Goal: Browse casually

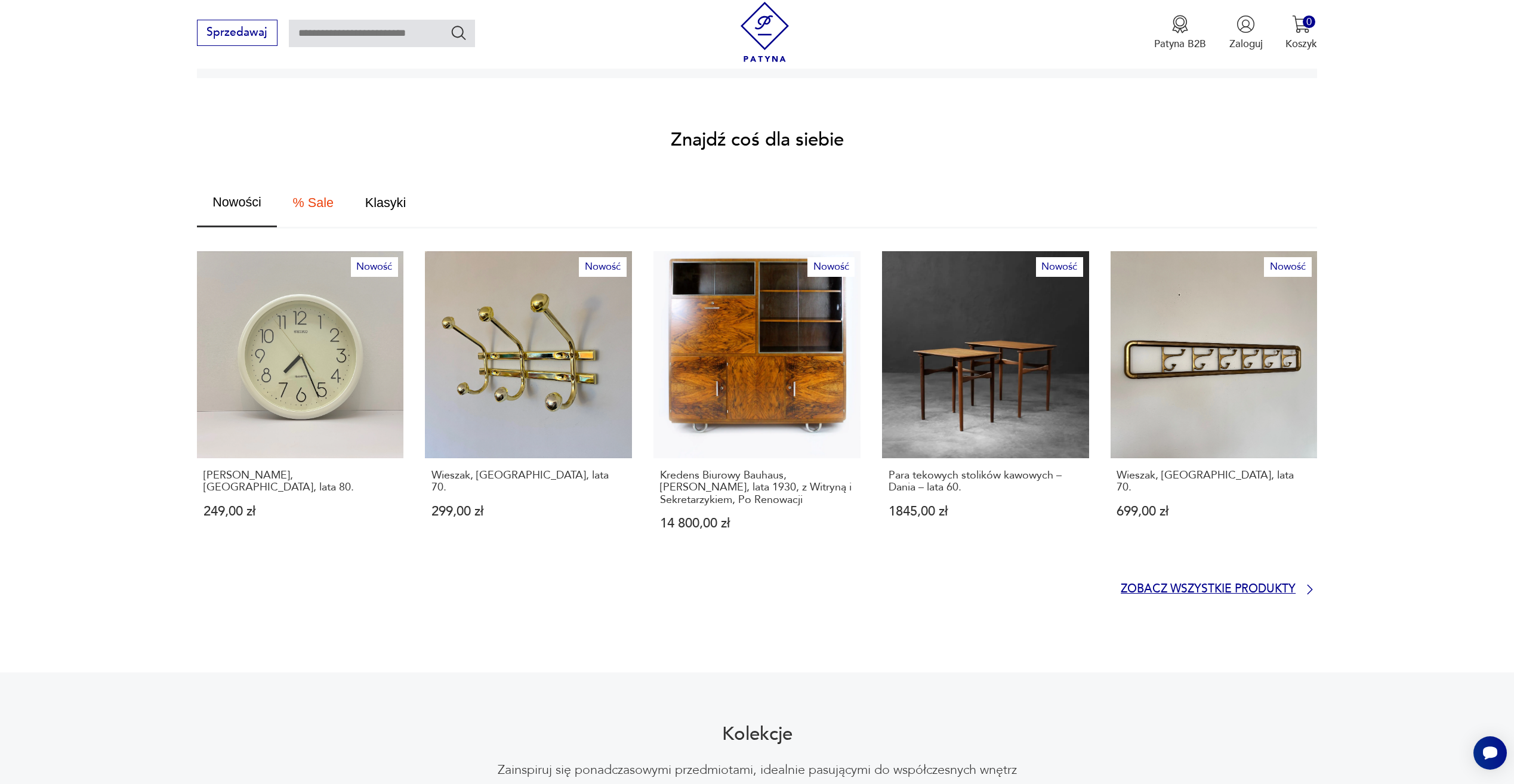
click at [1222, 585] on p "Zobacz wszystkie produkty" at bounding box center [1208, 589] width 175 height 9
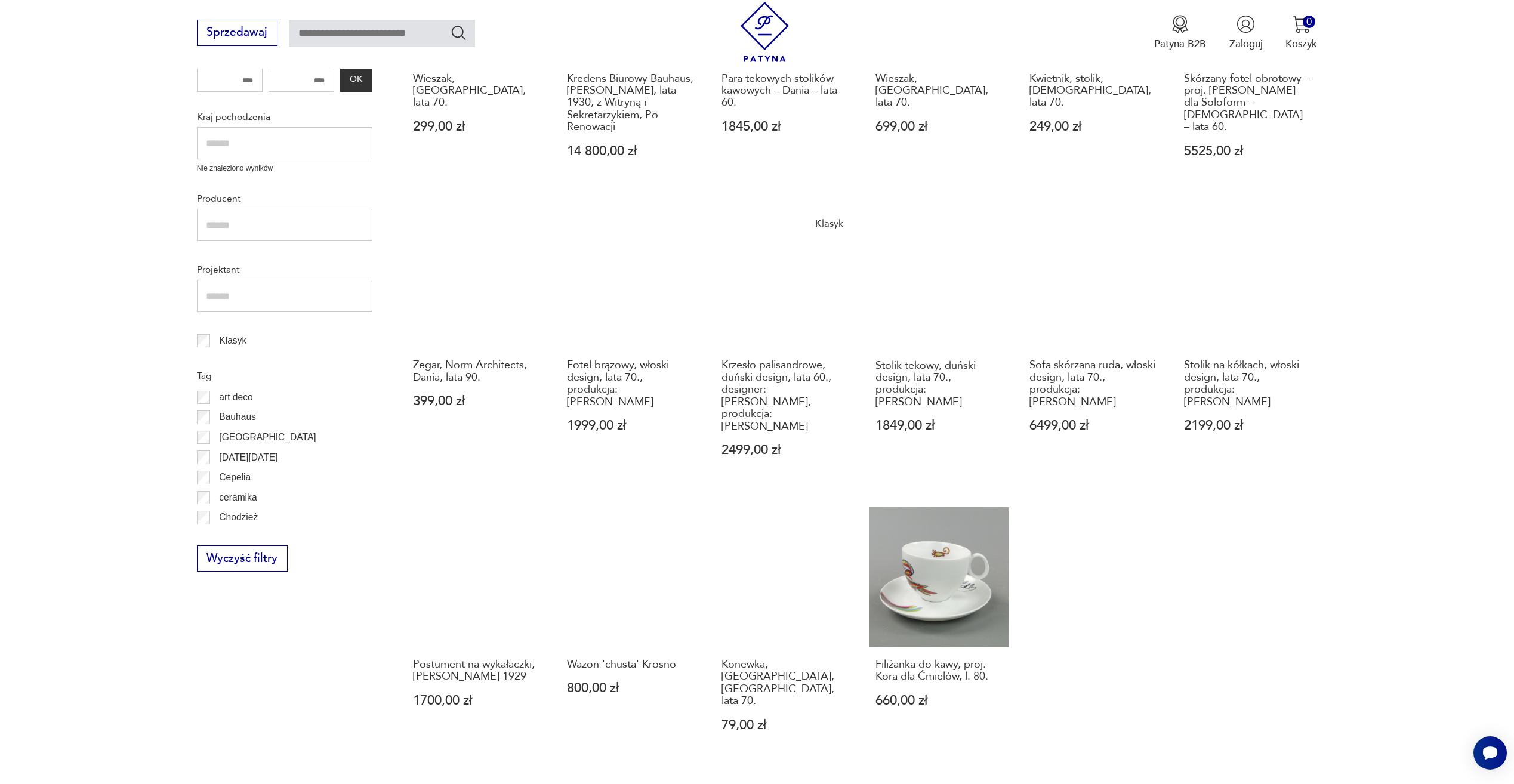
scroll to position [559, 0]
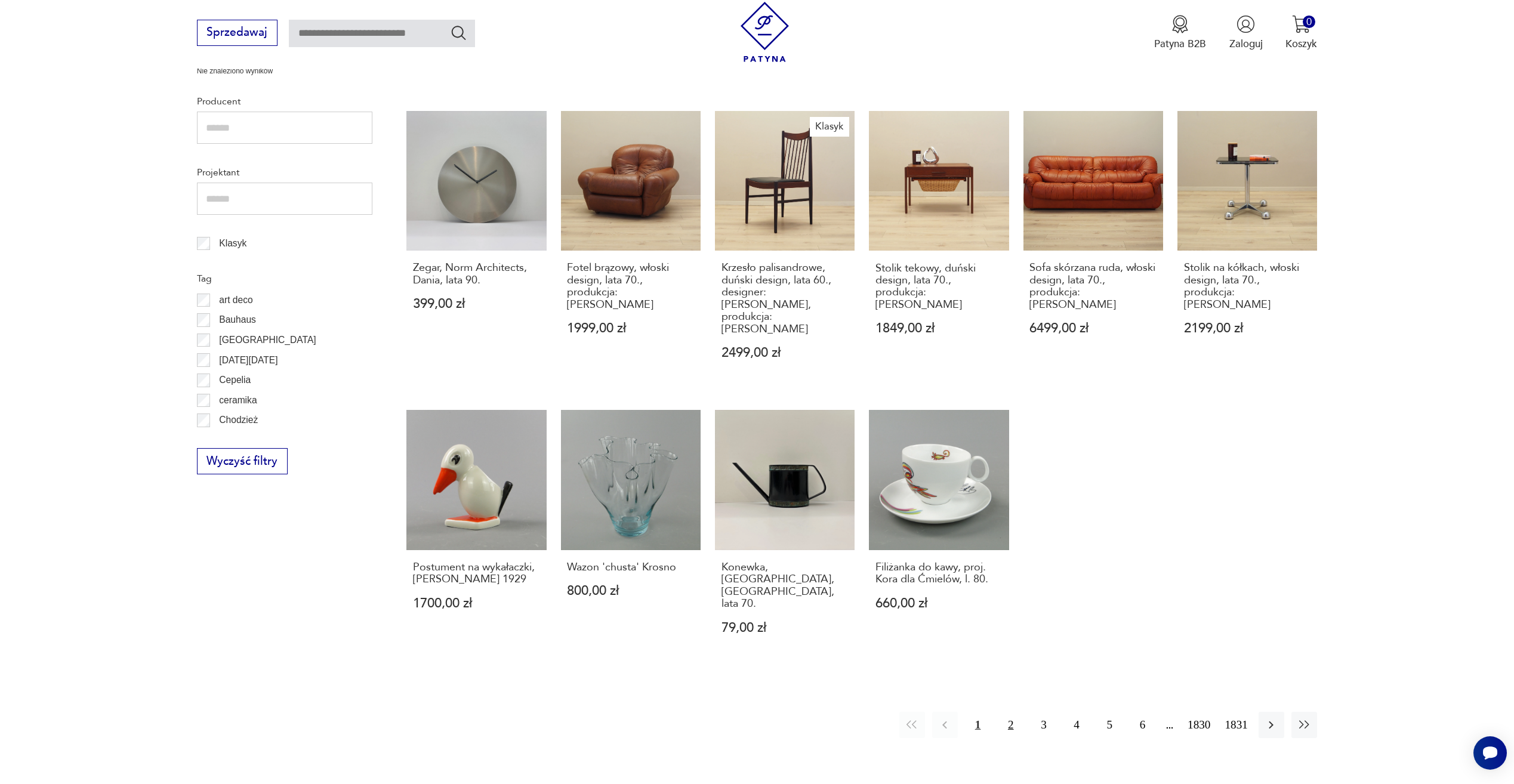
click at [1015, 712] on button "2" at bounding box center [1010, 725] width 25 height 25
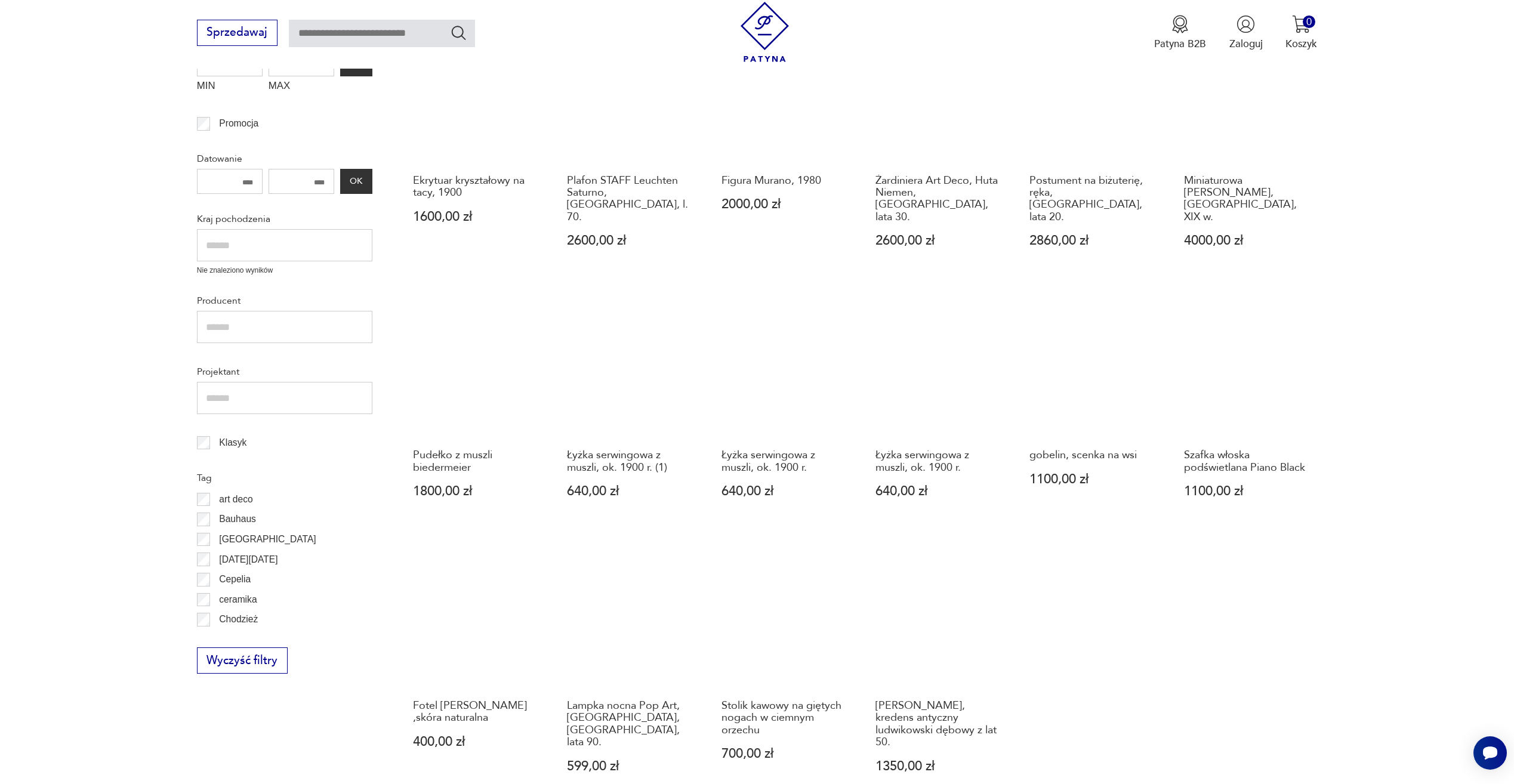
scroll to position [459, 0]
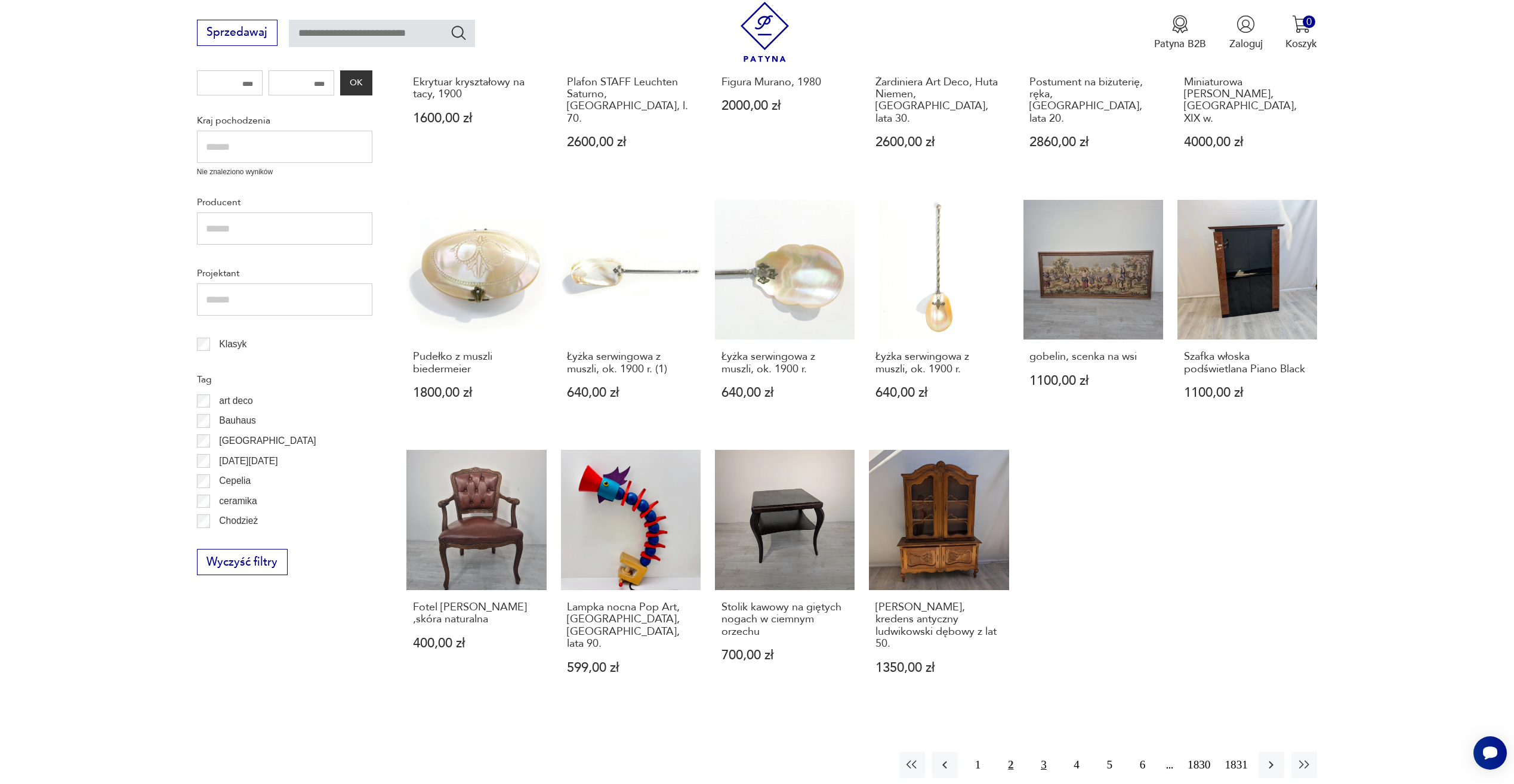
click at [1041, 752] on button "3" at bounding box center [1044, 765] width 25 height 25
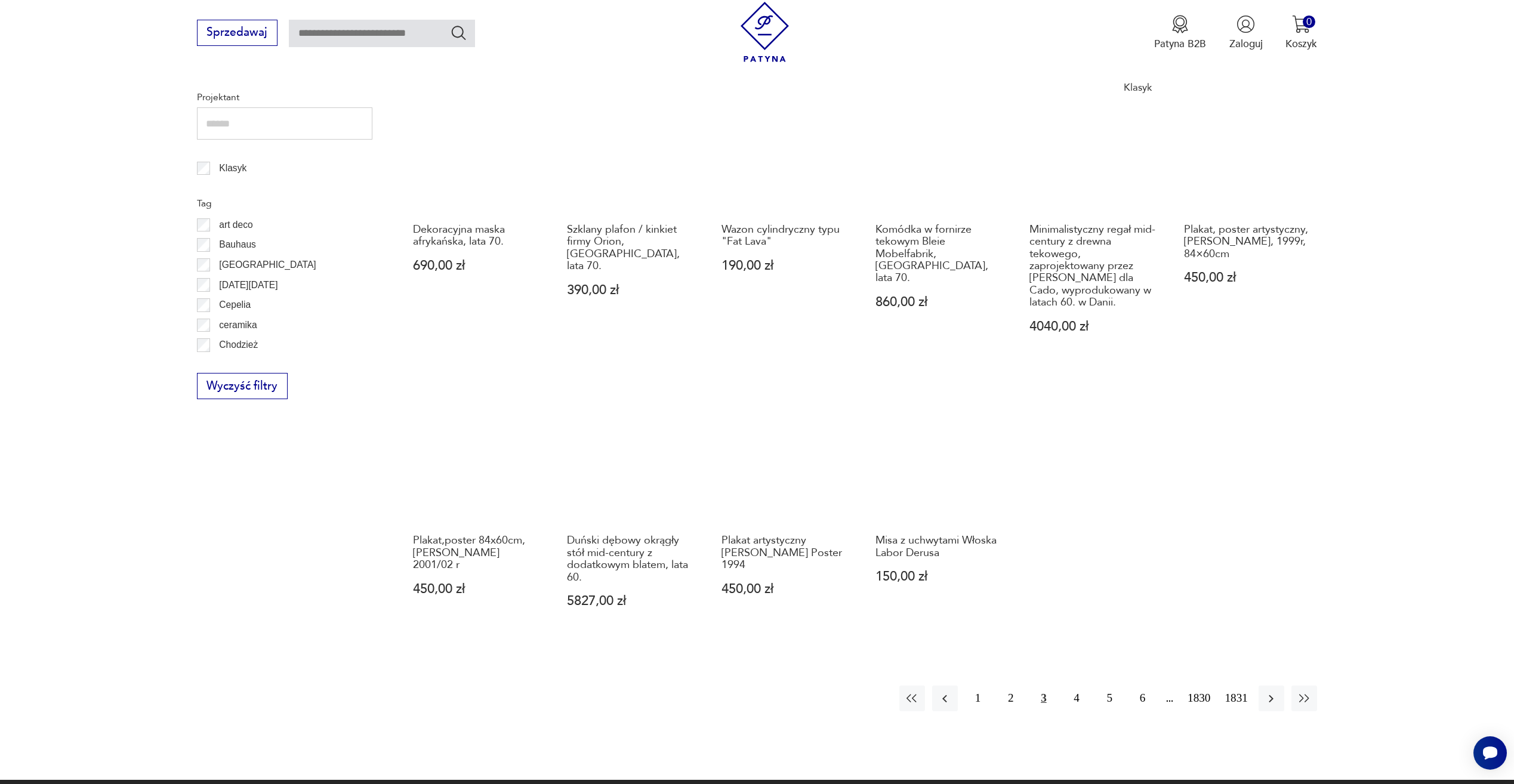
scroll to position [637, 0]
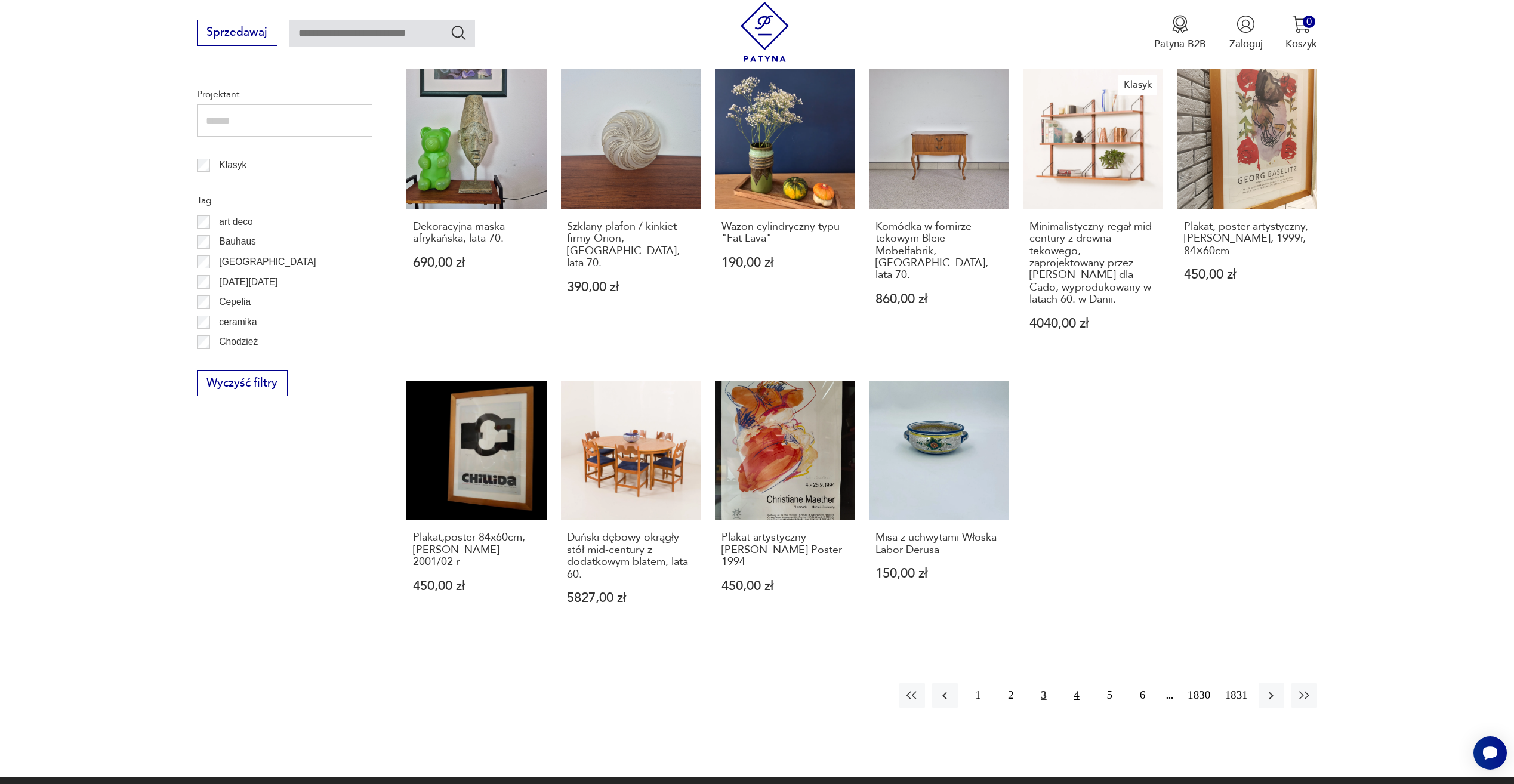
click at [1079, 686] on button "4" at bounding box center [1077, 695] width 25 height 25
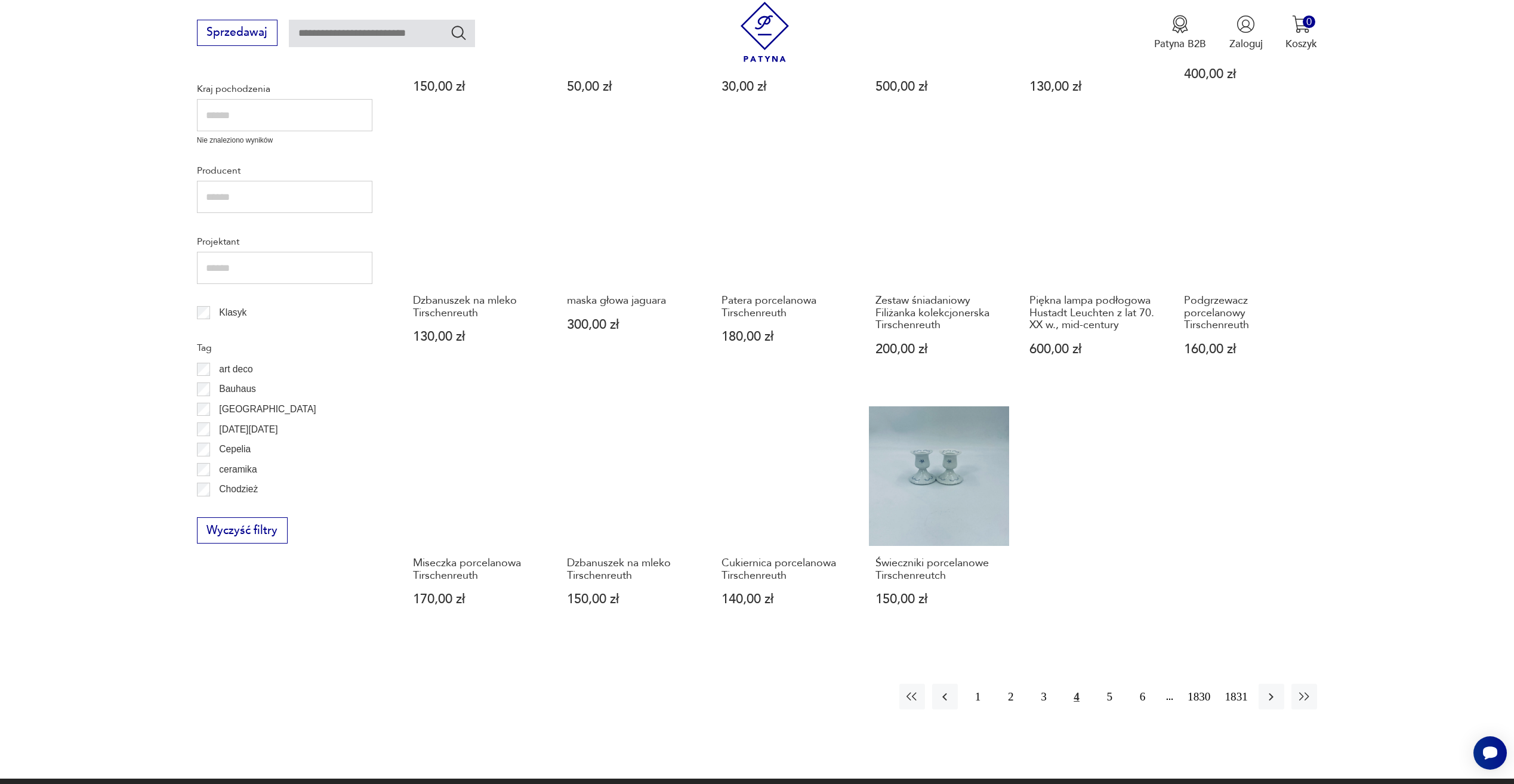
scroll to position [577, 0]
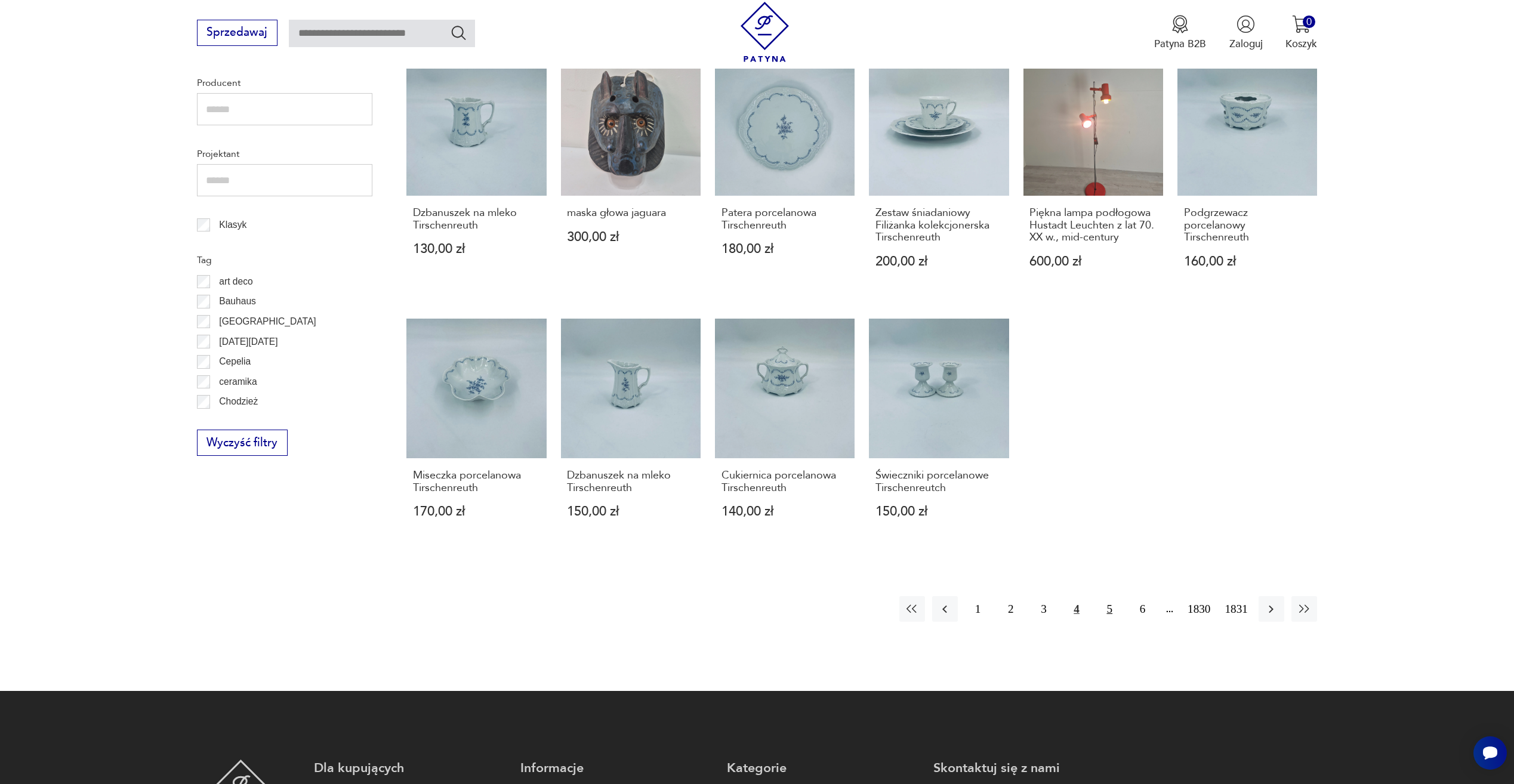
click at [1113, 614] on button "5" at bounding box center [1110, 609] width 25 height 25
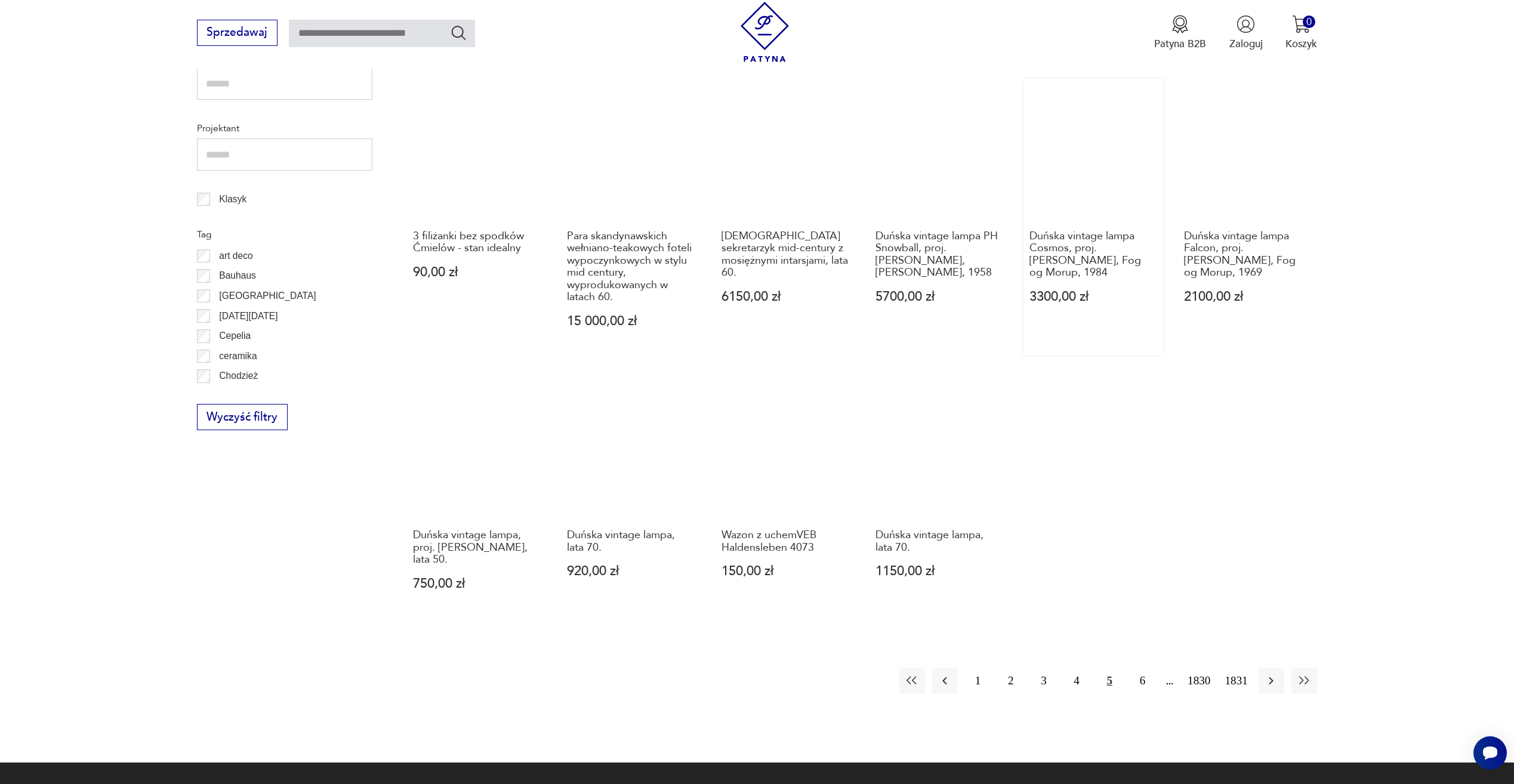
scroll to position [637, 0]
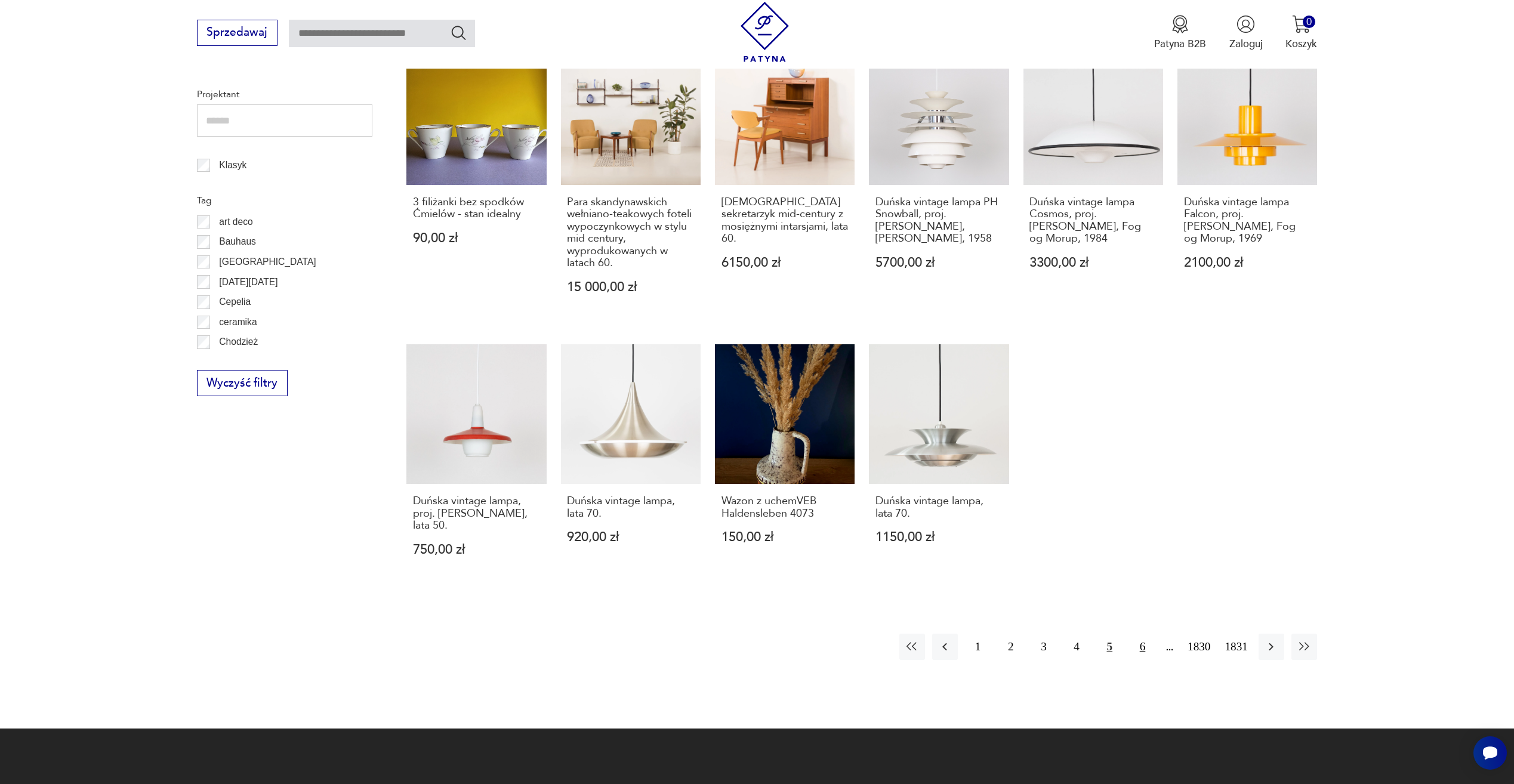
click at [1141, 633] on button "6" at bounding box center [1142, 646] width 25 height 25
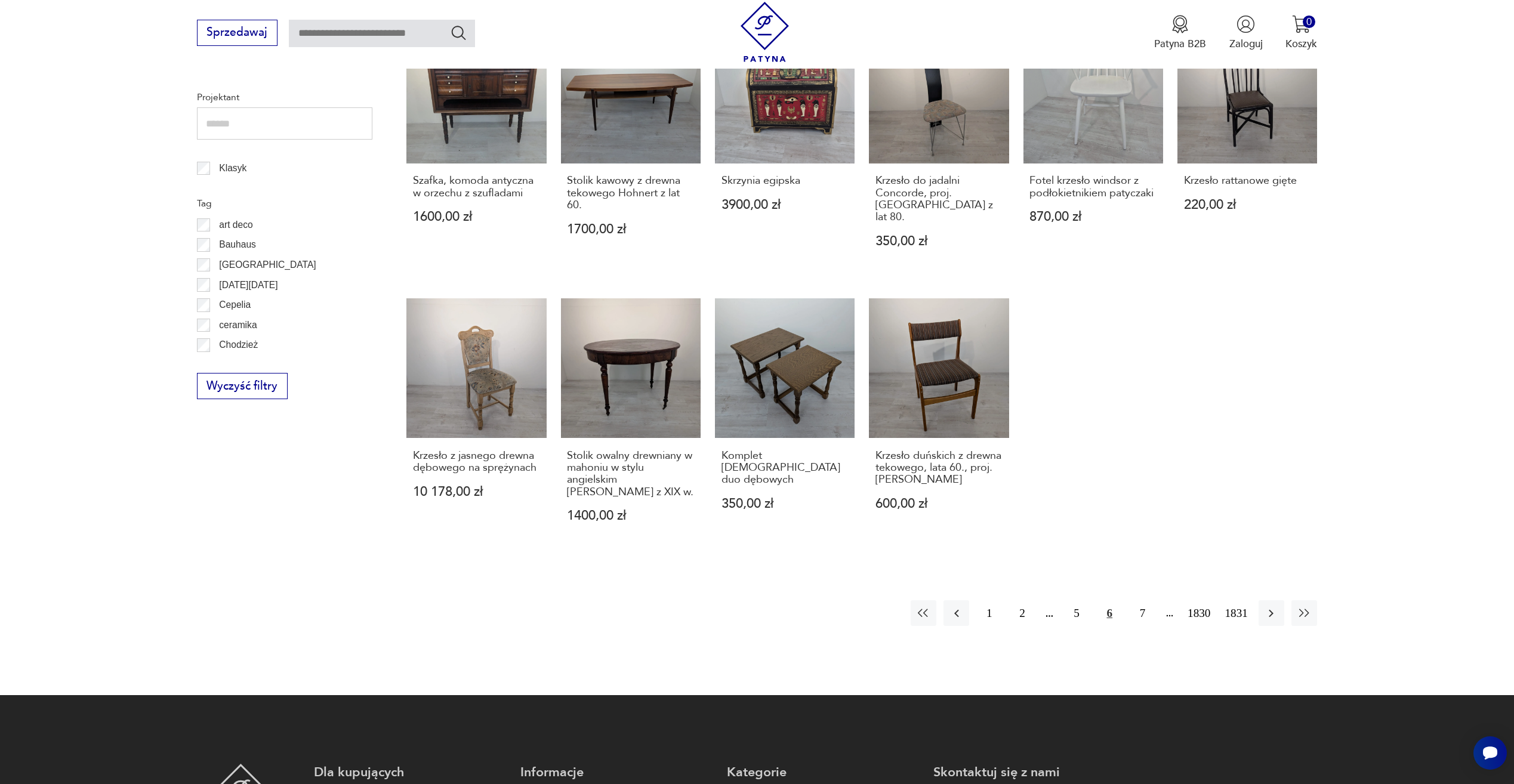
scroll to position [637, 0]
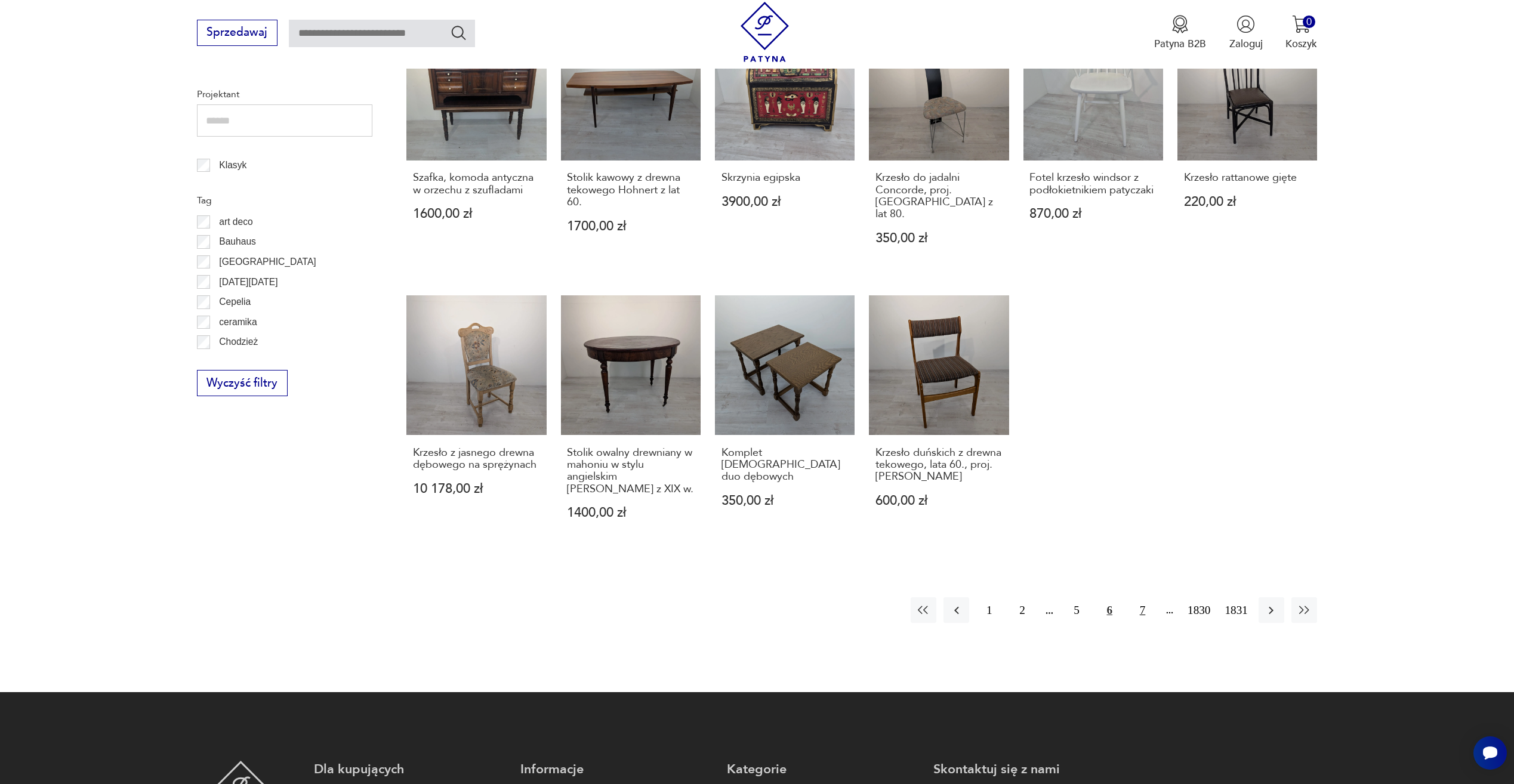
click at [1144, 600] on button "7" at bounding box center [1142, 610] width 25 height 25
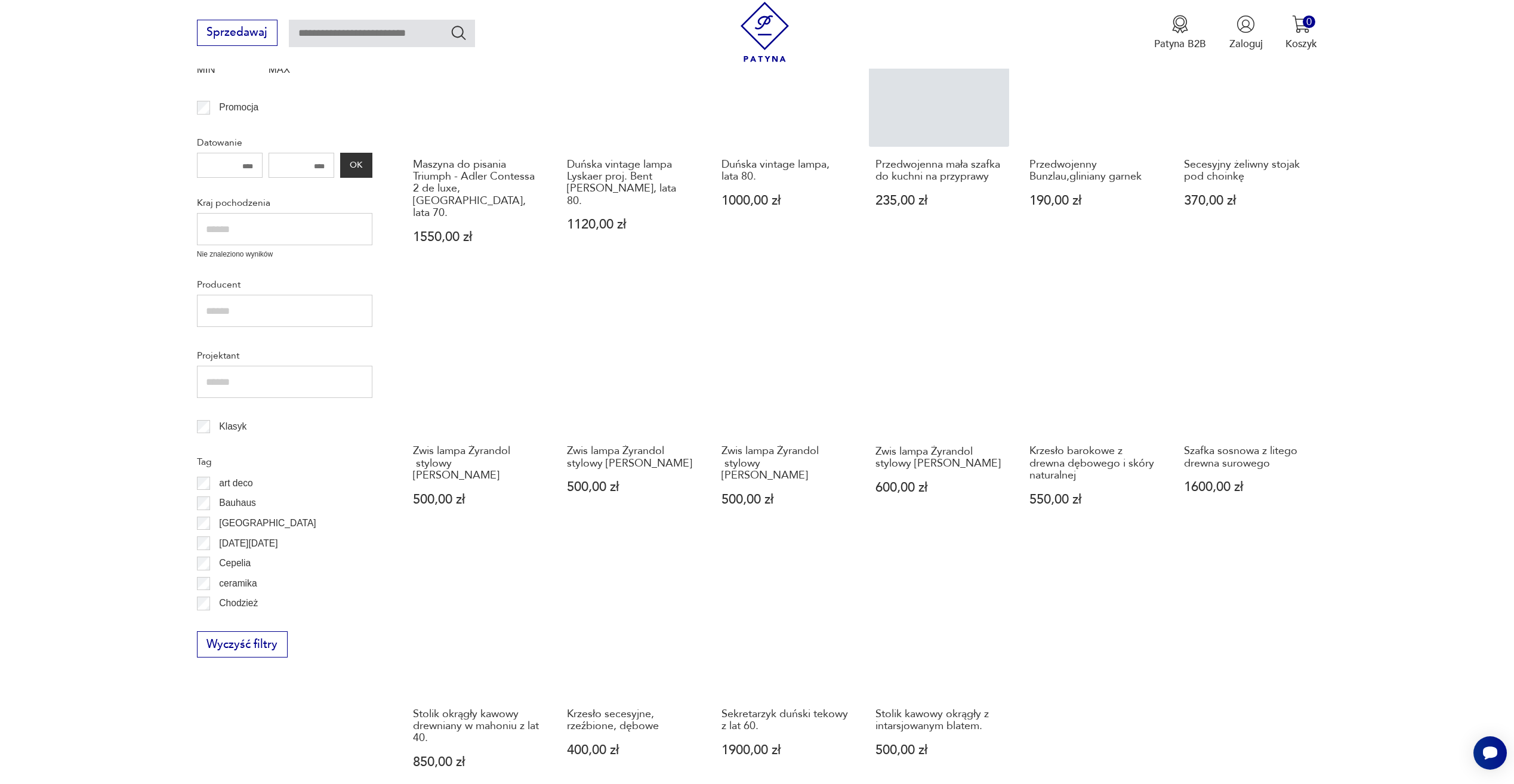
scroll to position [459, 0]
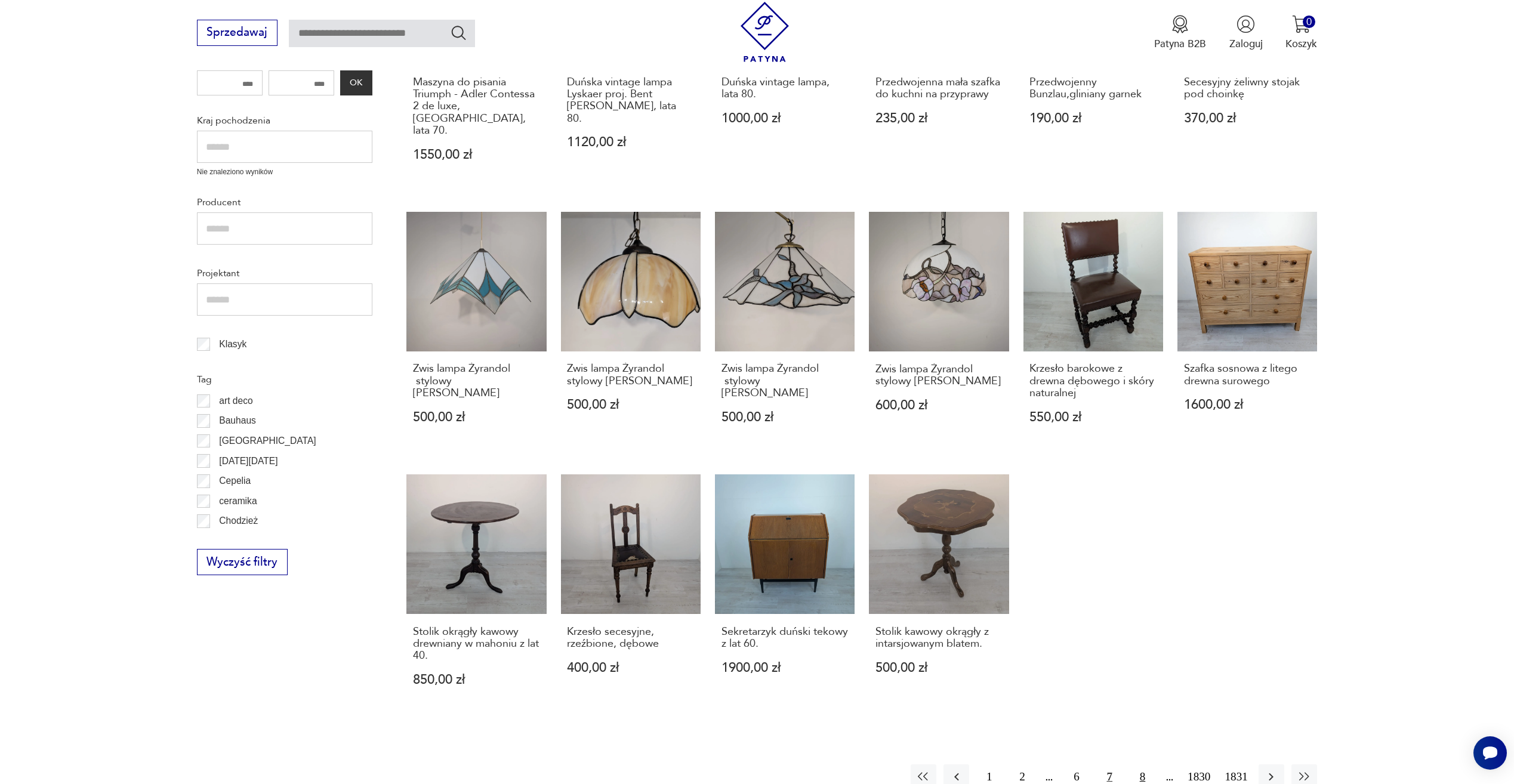
click at [1149, 769] on button "8" at bounding box center [1142, 777] width 25 height 25
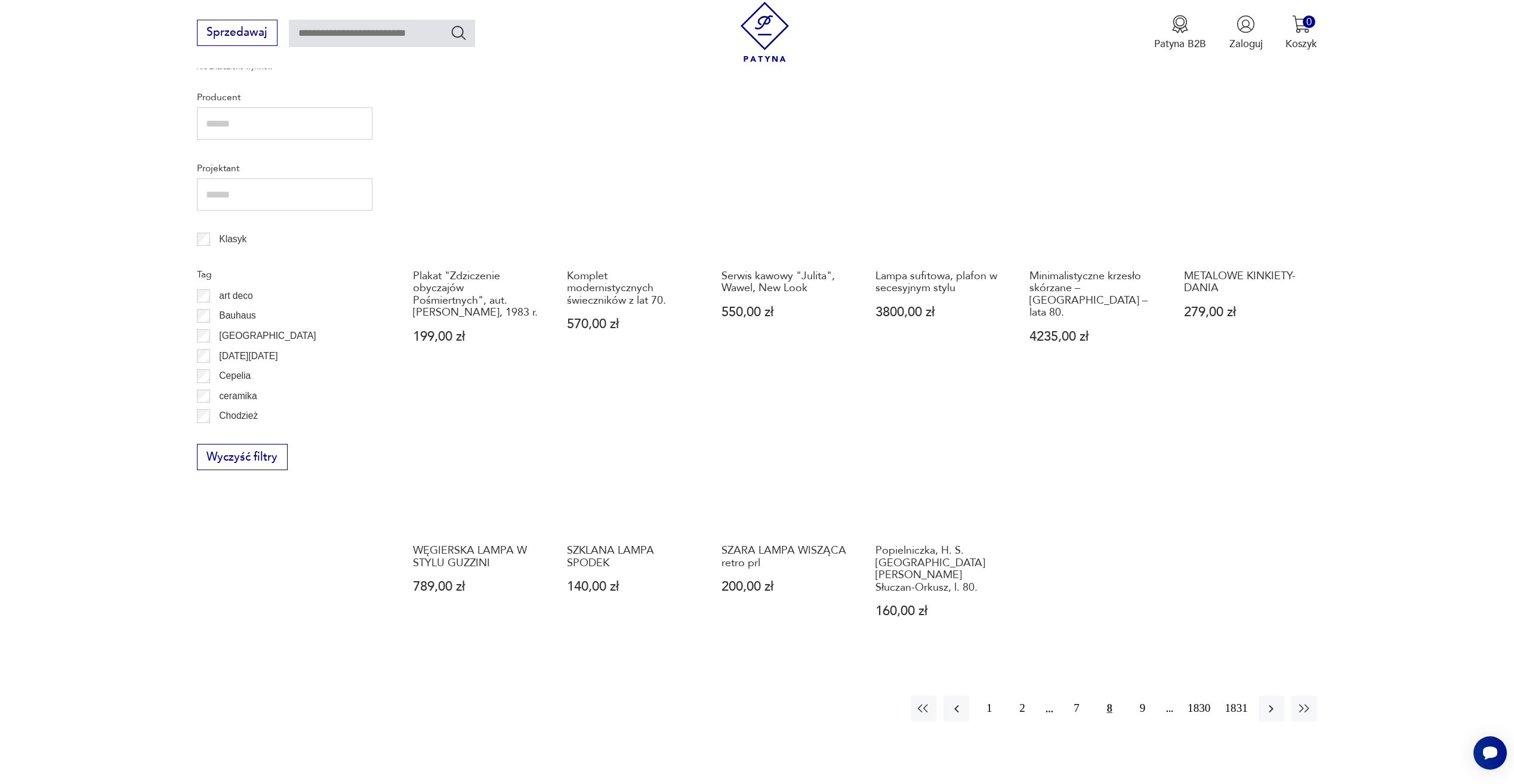
scroll to position [637, 0]
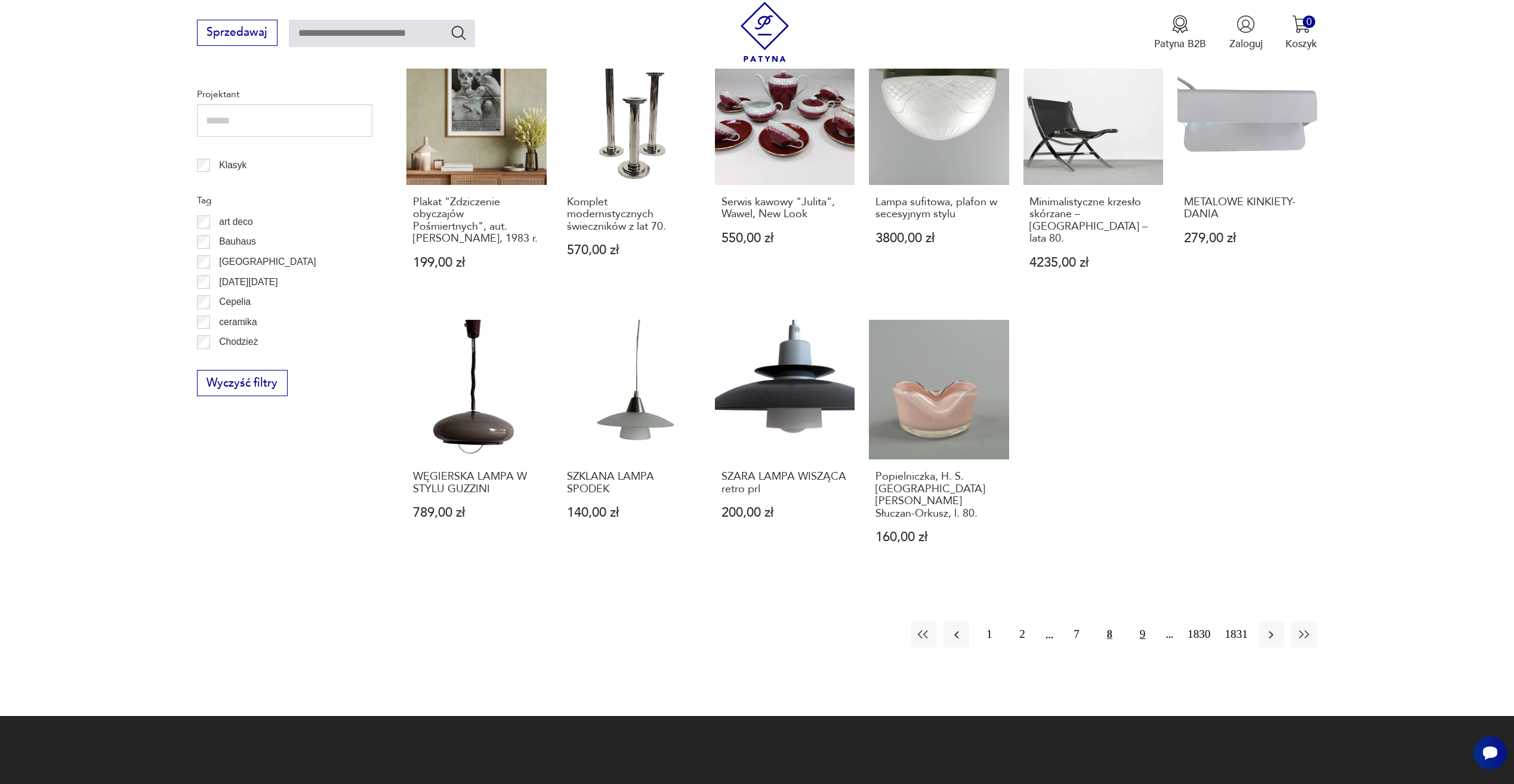
click at [1138, 621] on button "9" at bounding box center [1142, 634] width 25 height 25
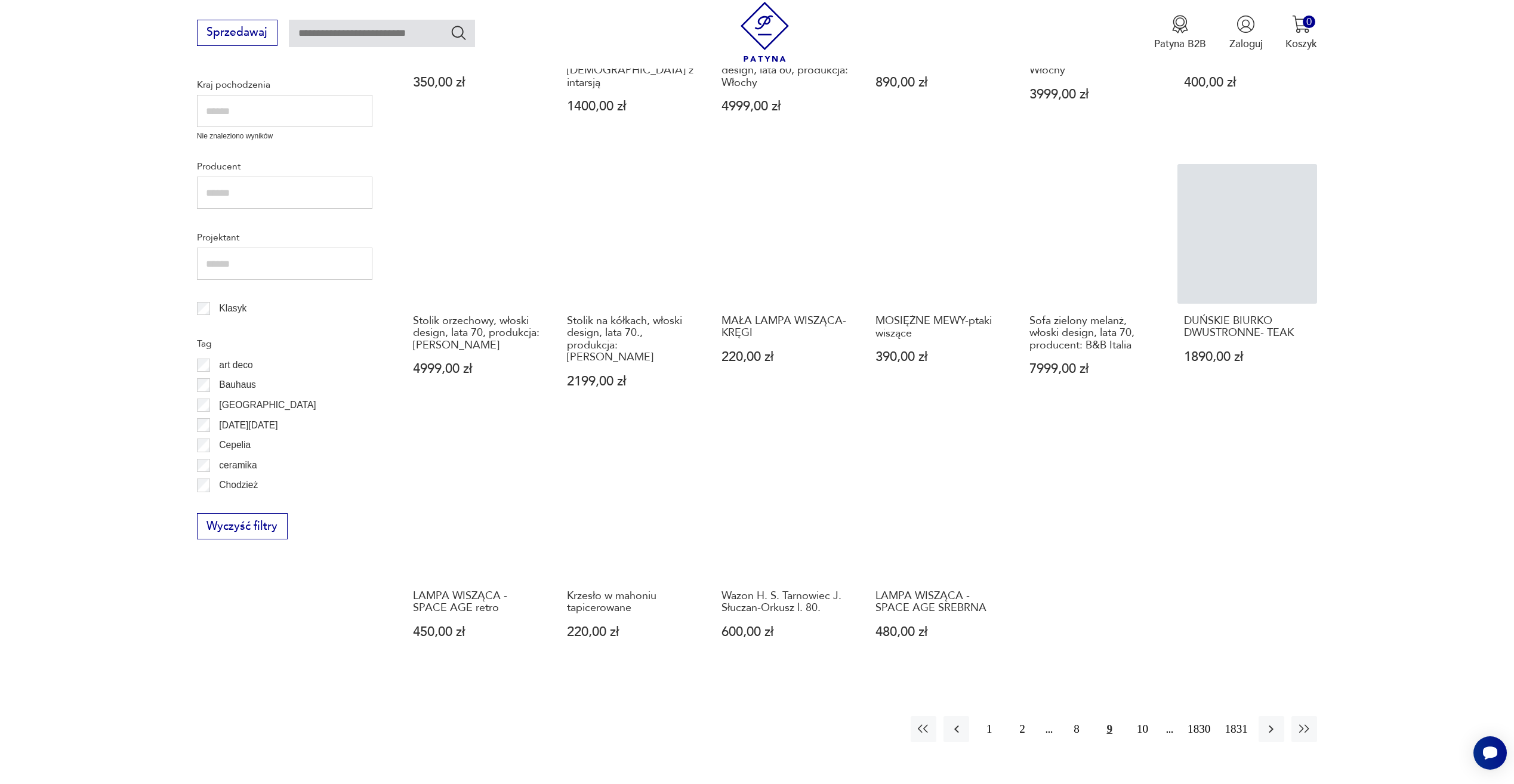
scroll to position [518, 0]
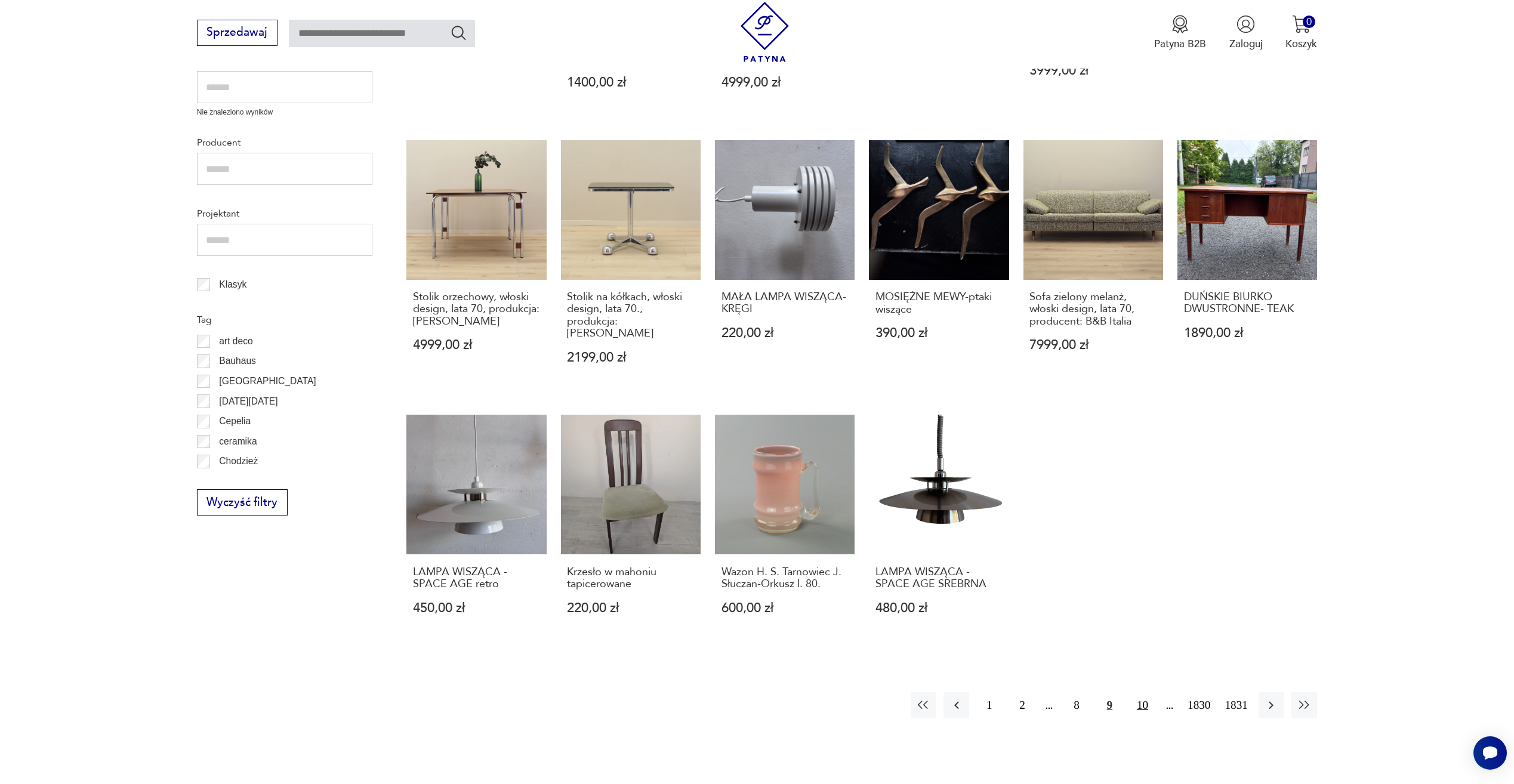
click at [1147, 694] on button "10" at bounding box center [1142, 704] width 25 height 25
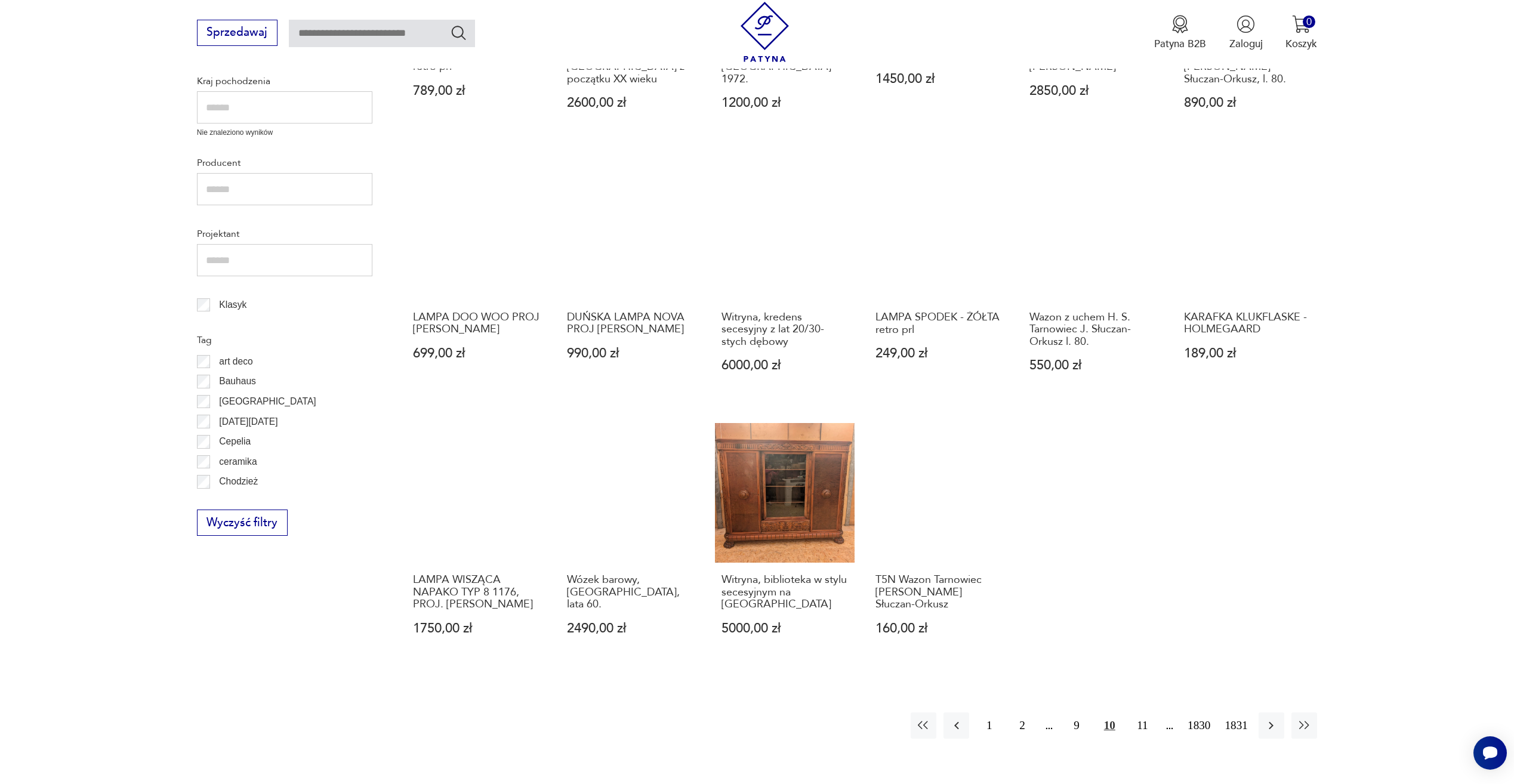
scroll to position [518, 0]
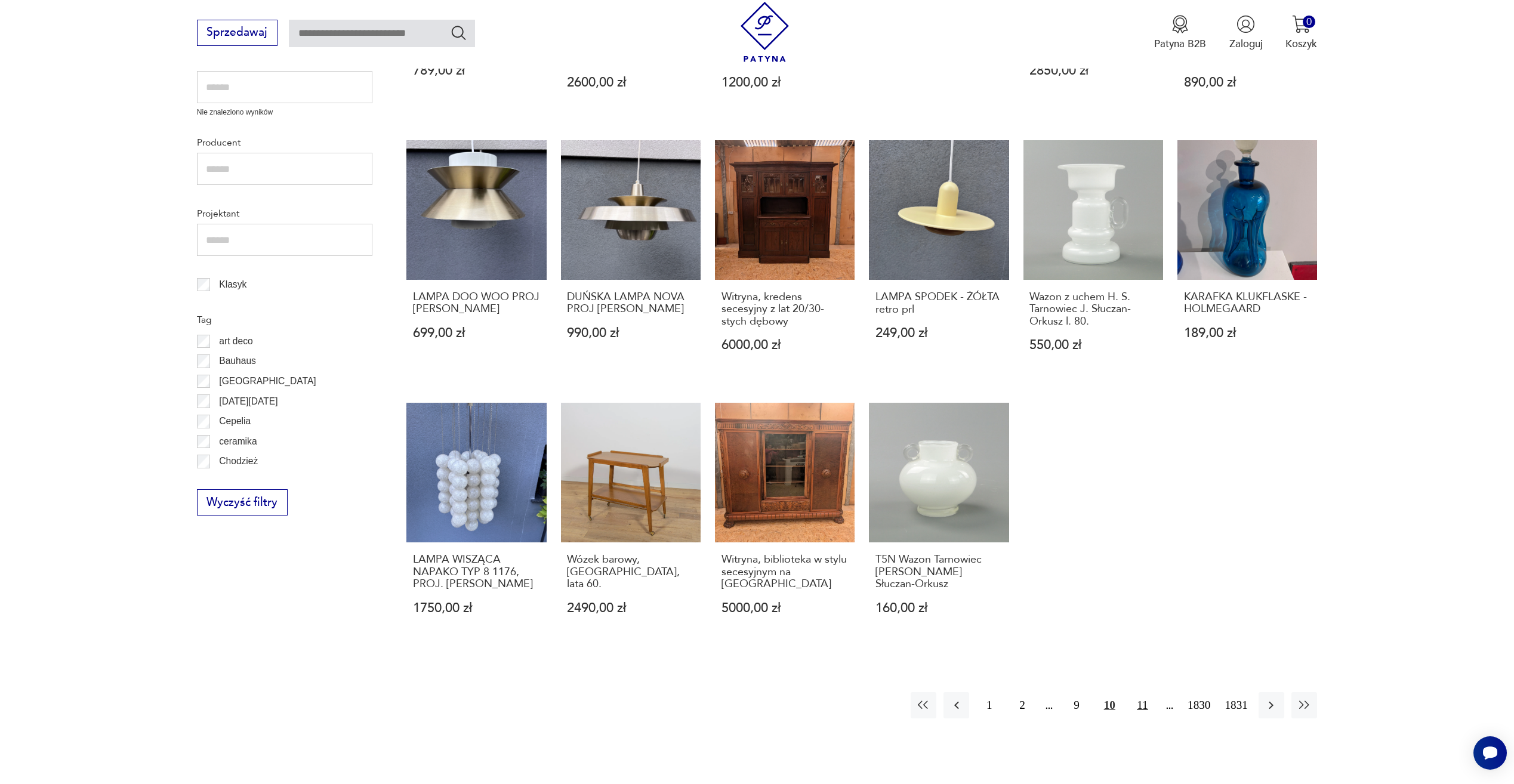
click at [1141, 694] on button "11" at bounding box center [1142, 704] width 25 height 25
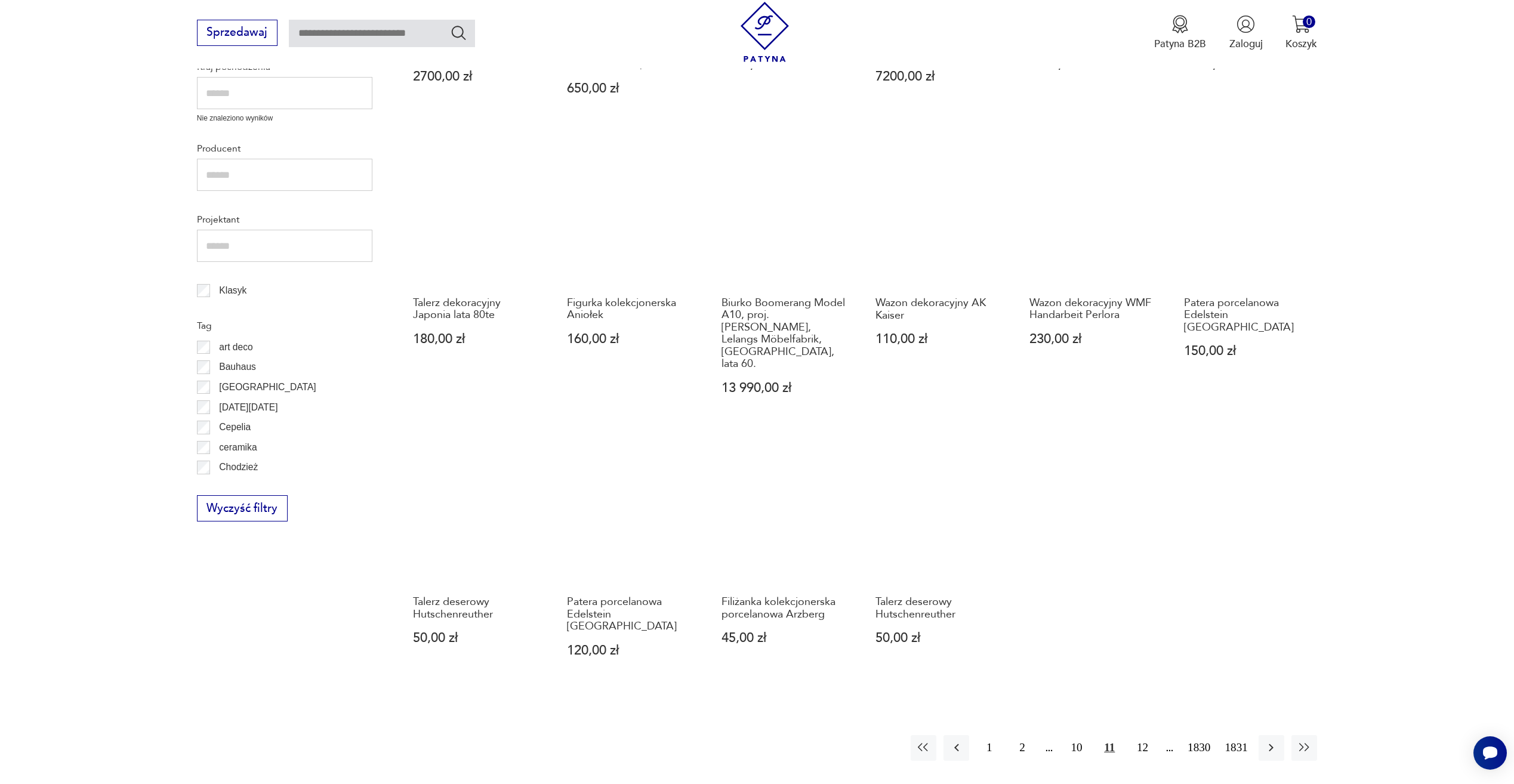
scroll to position [518, 0]
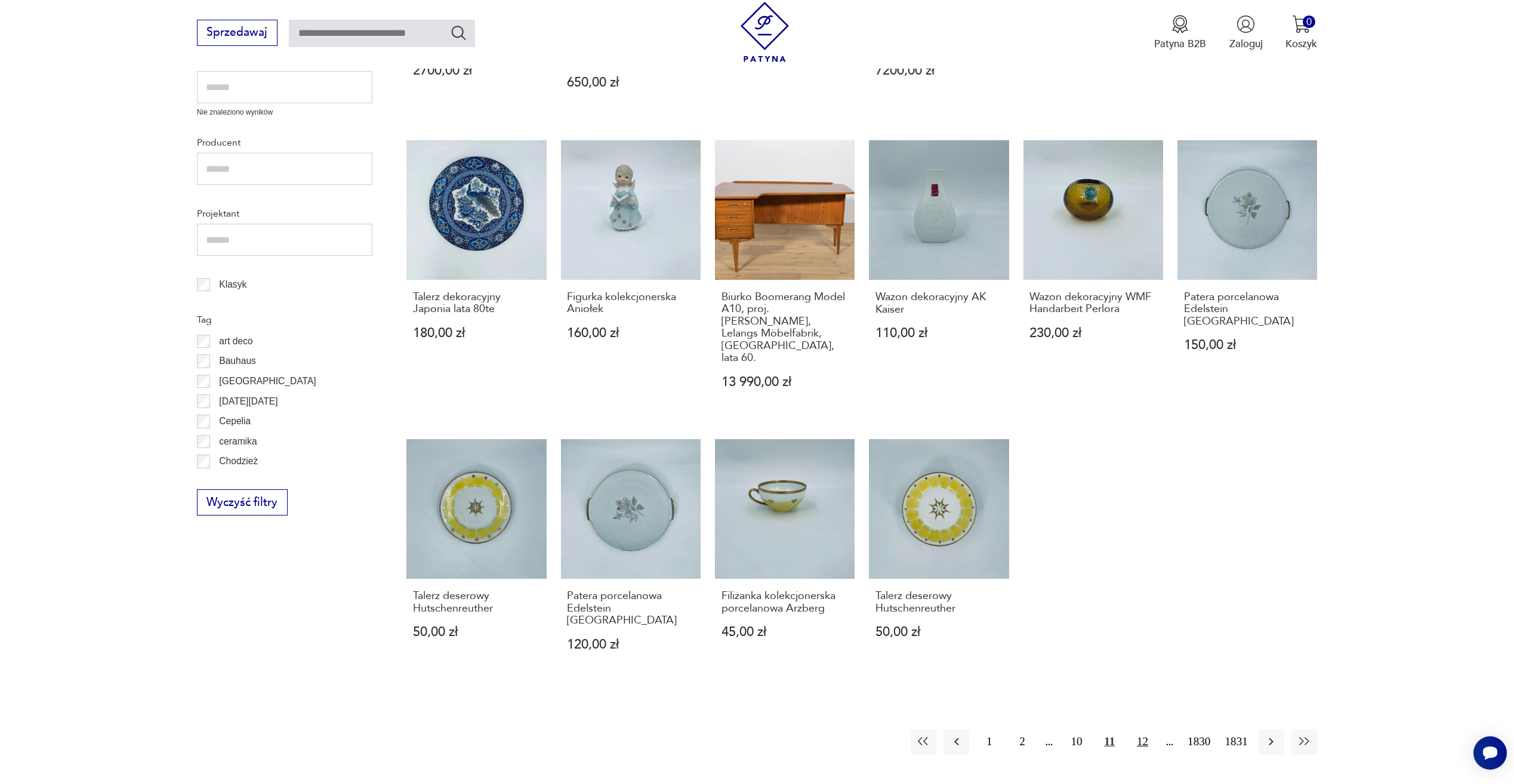
click at [1149, 729] on button "12" at bounding box center [1142, 742] width 25 height 25
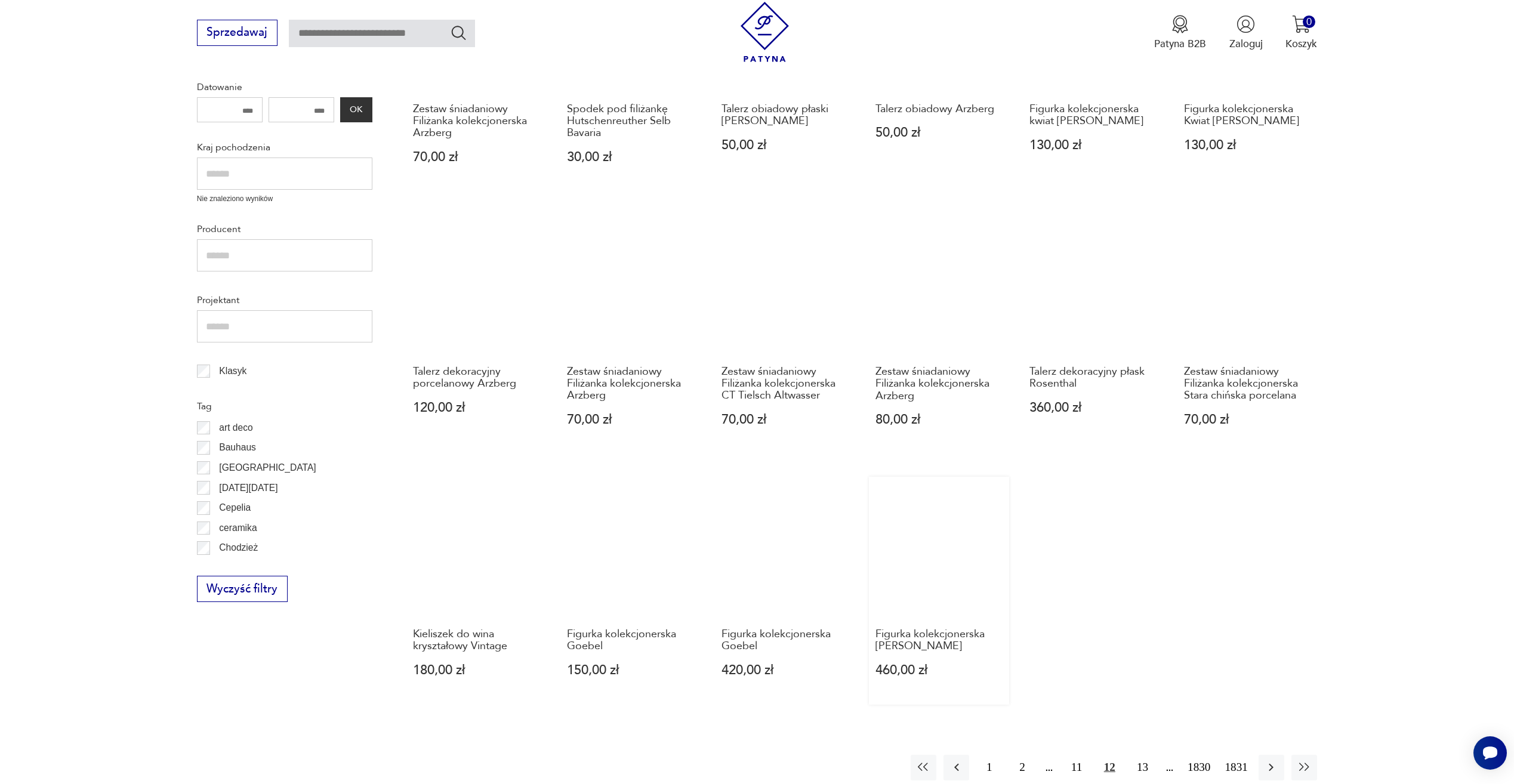
scroll to position [577, 0]
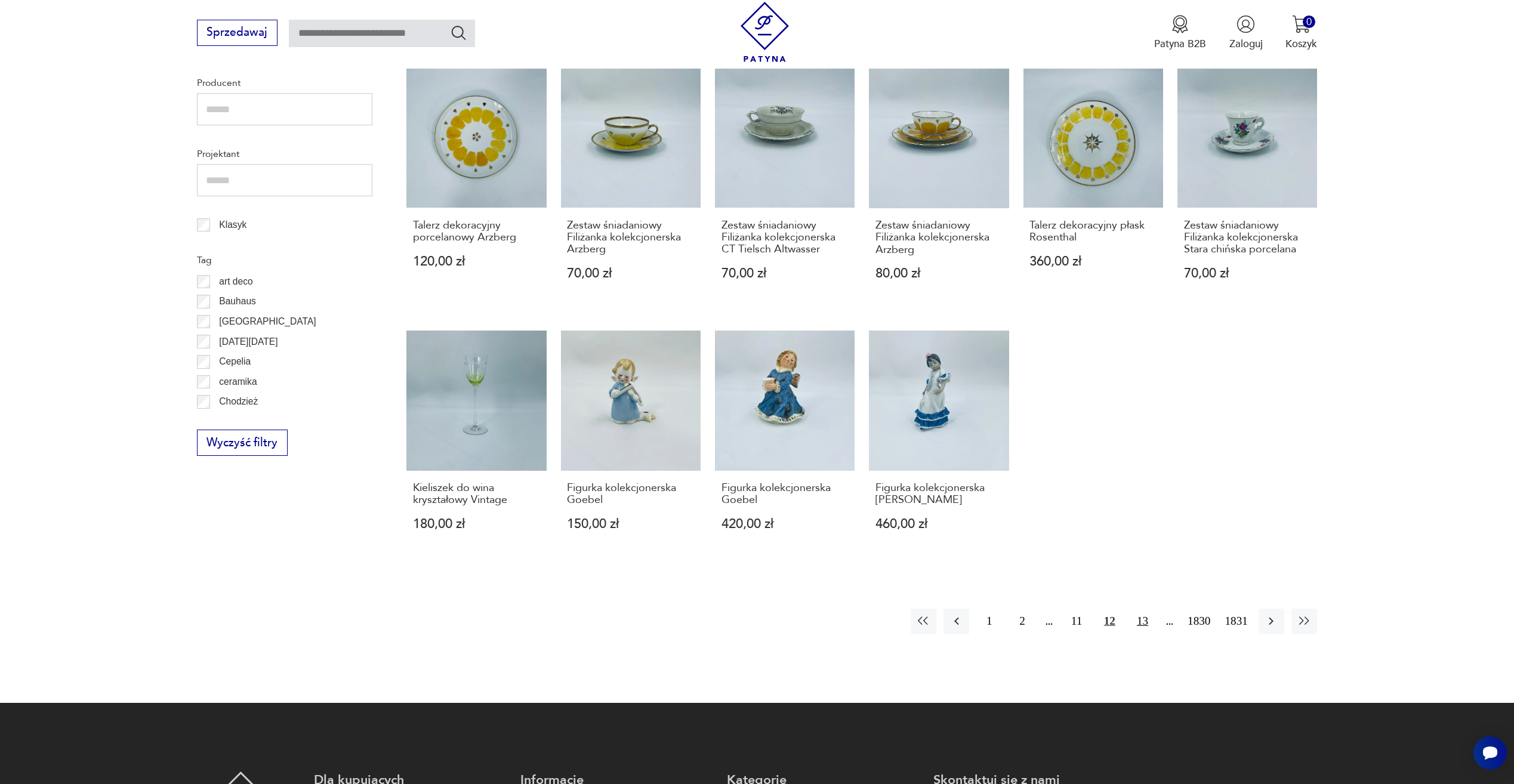
click at [1149, 623] on button "13" at bounding box center [1142, 621] width 25 height 25
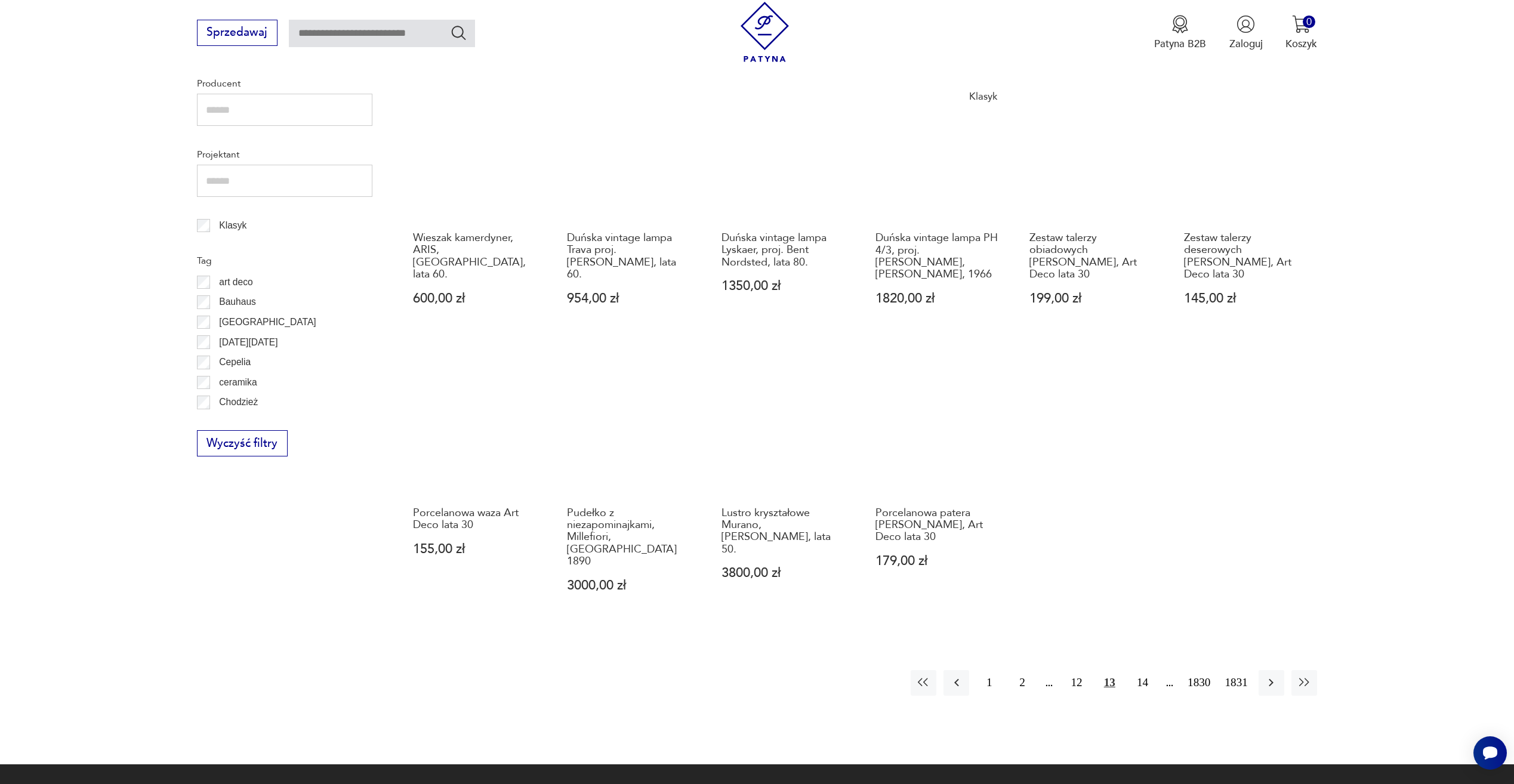
scroll to position [577, 0]
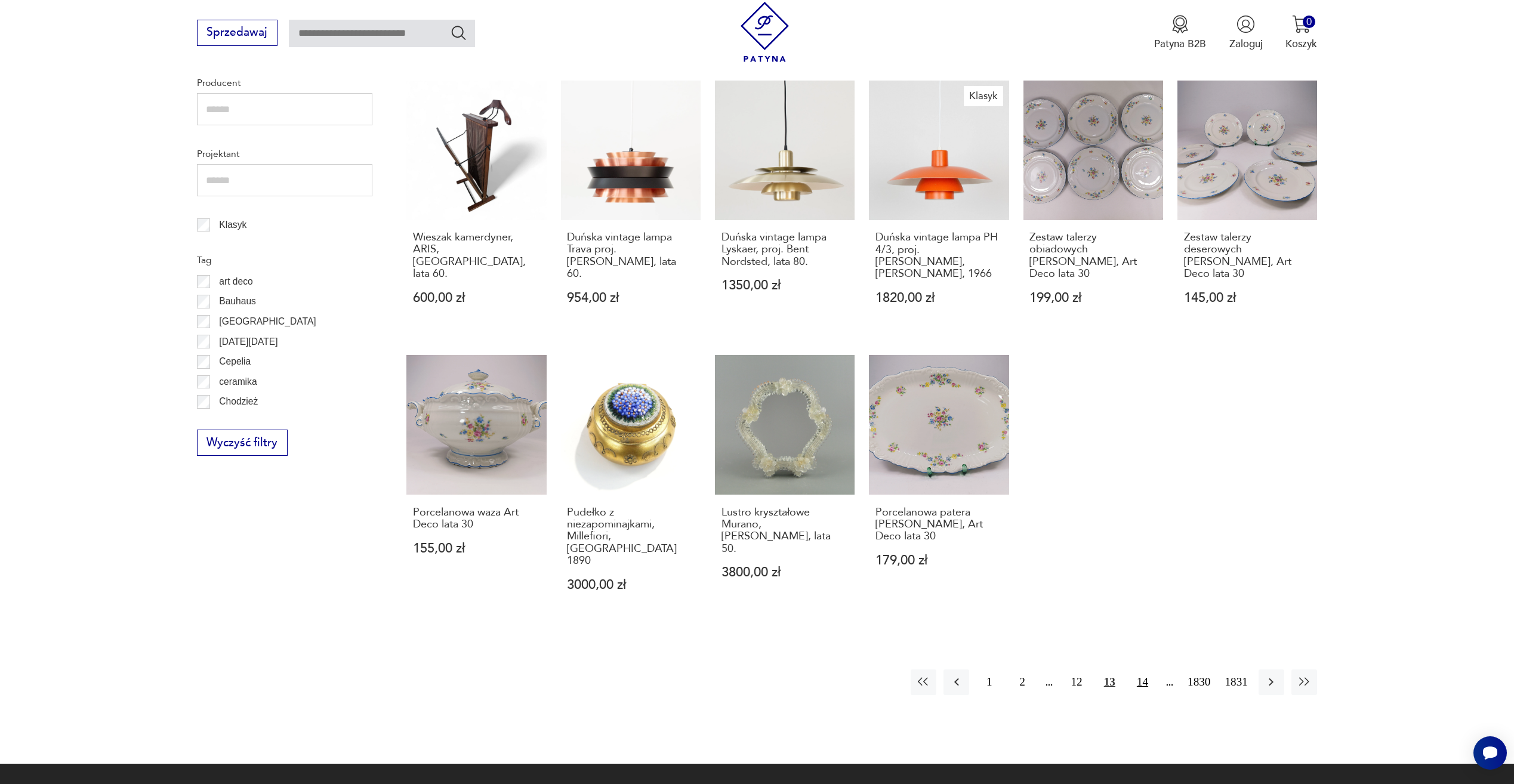
click at [1147, 670] on button "14" at bounding box center [1142, 682] width 25 height 25
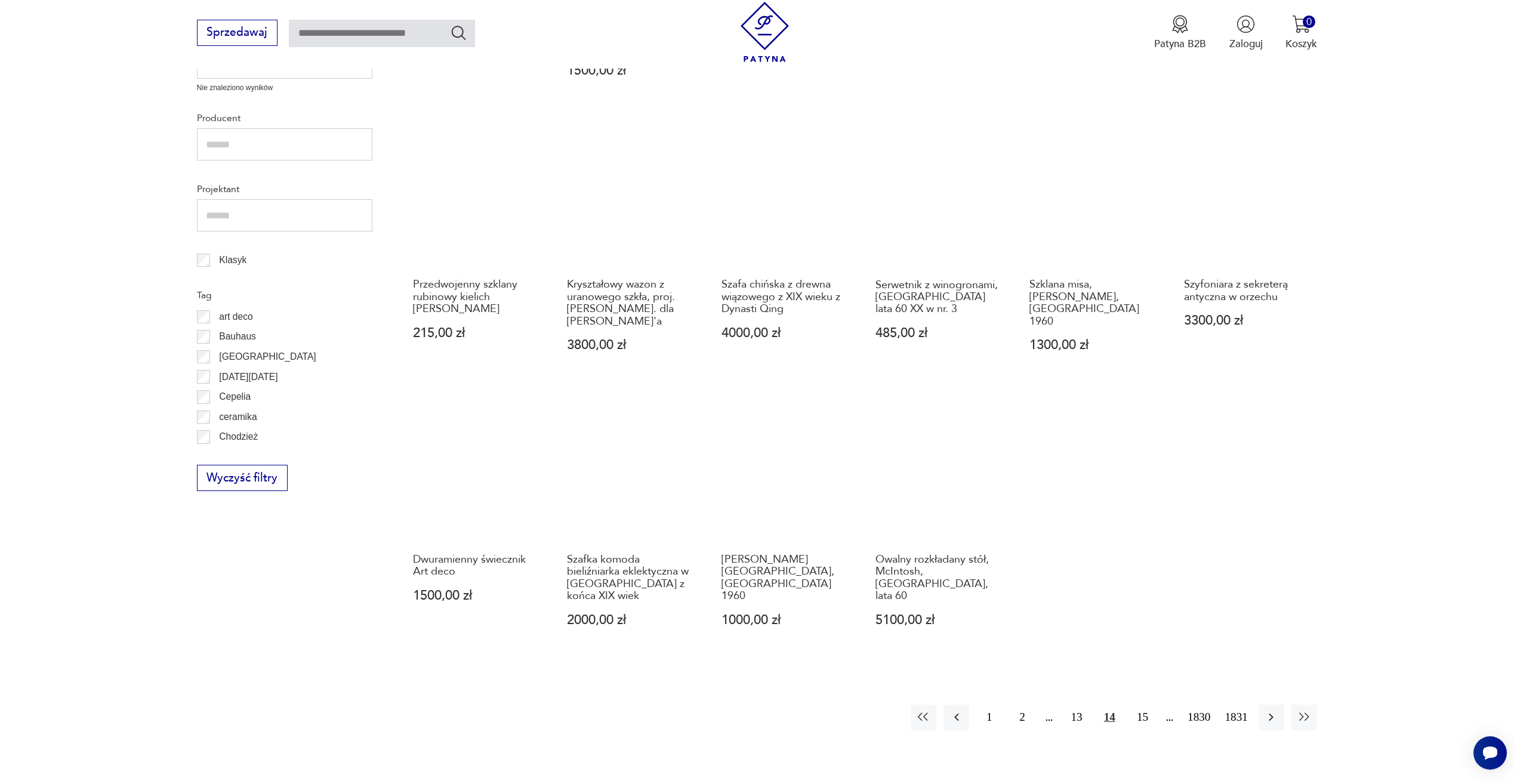
scroll to position [577, 0]
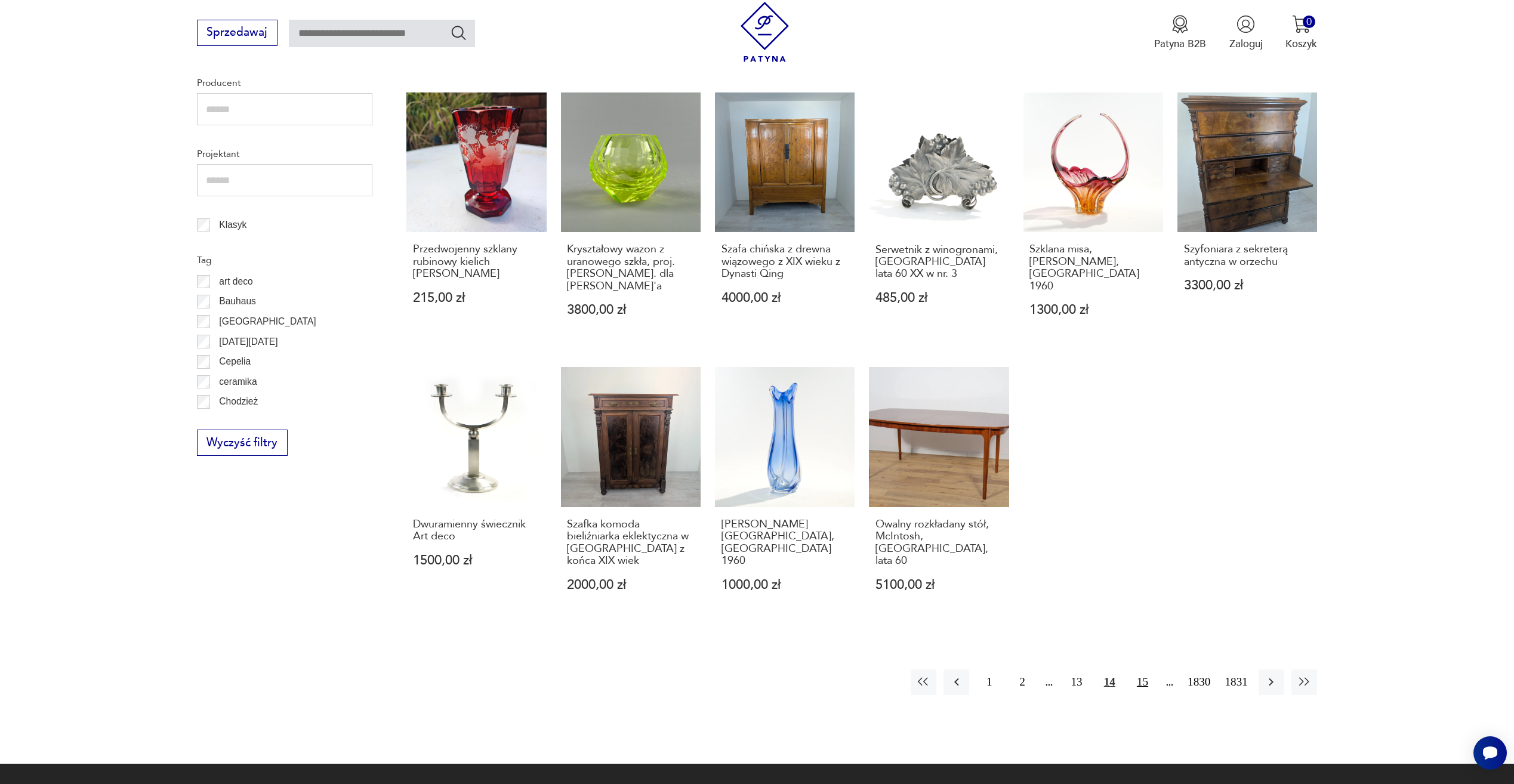
click at [1144, 670] on button "15" at bounding box center [1142, 682] width 25 height 25
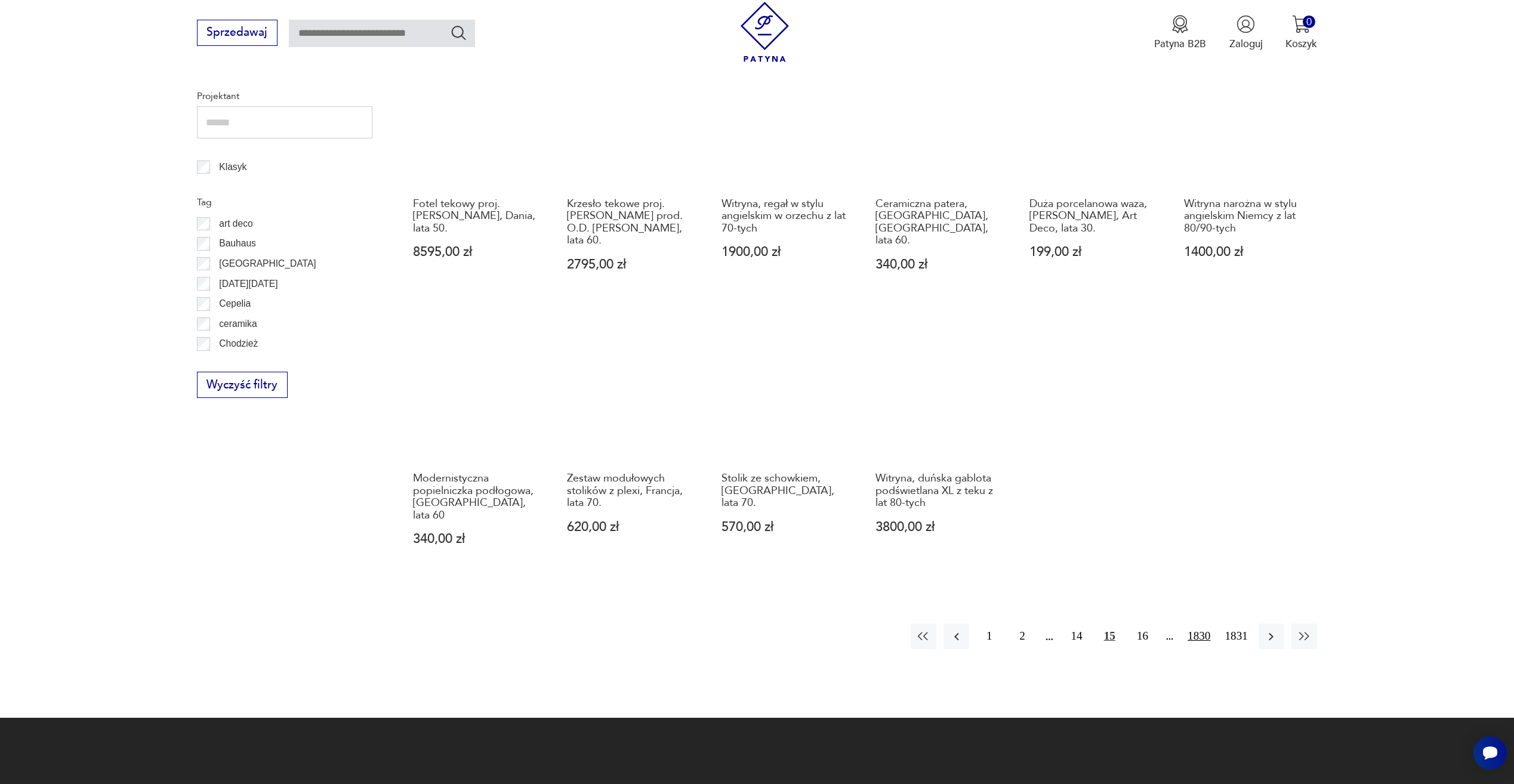
scroll to position [637, 0]
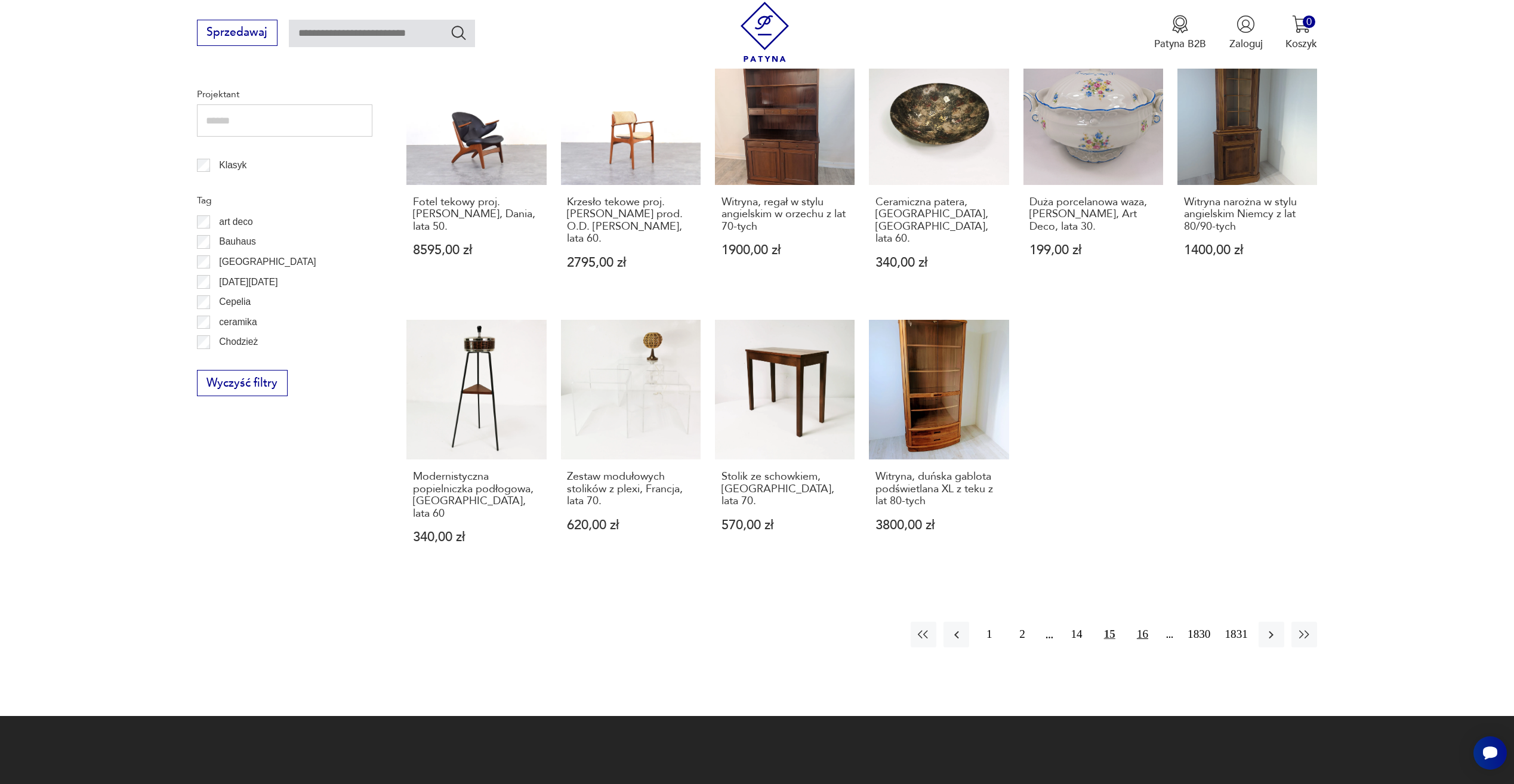
click at [1151, 621] on button "16" at bounding box center [1142, 634] width 25 height 25
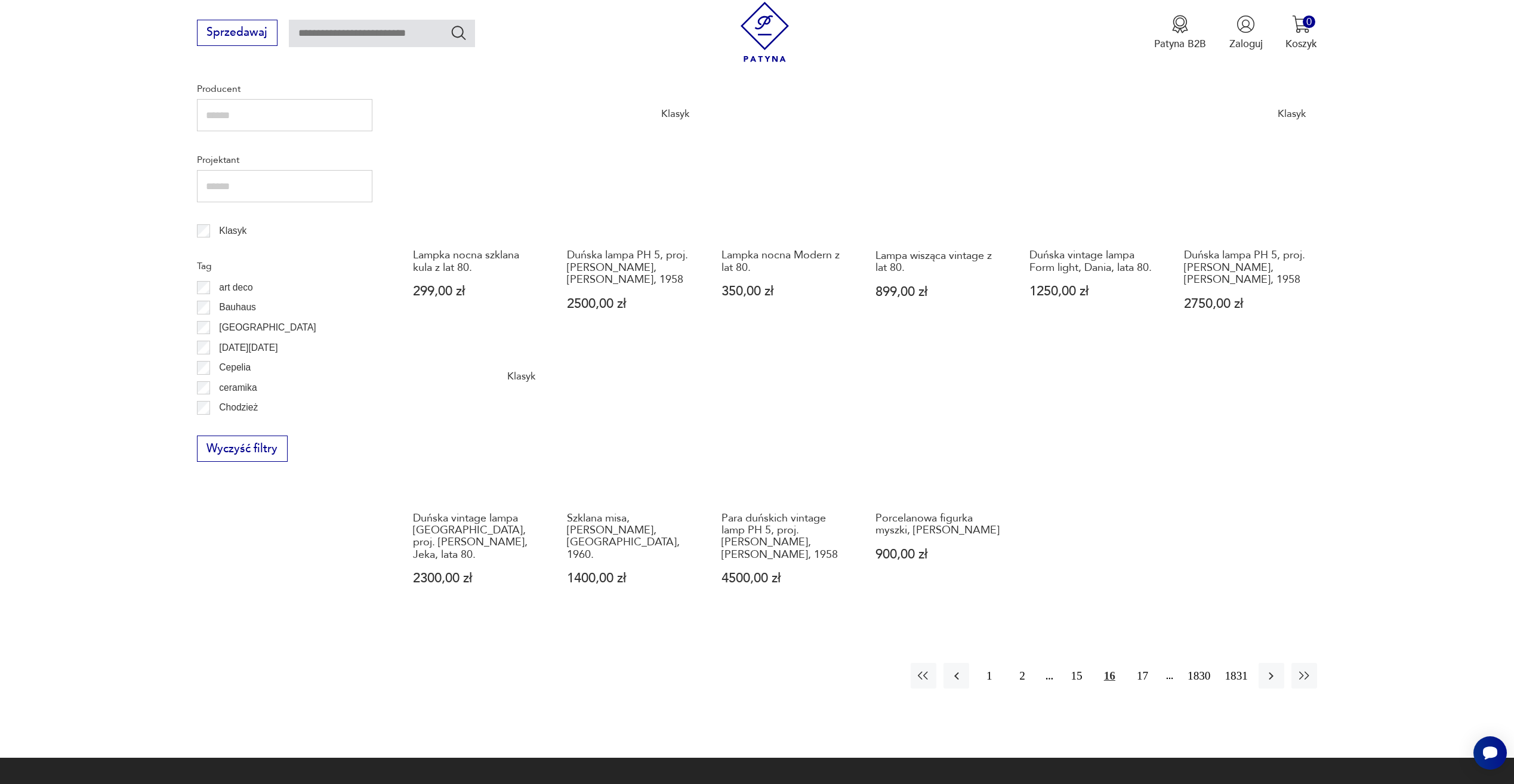
scroll to position [577, 0]
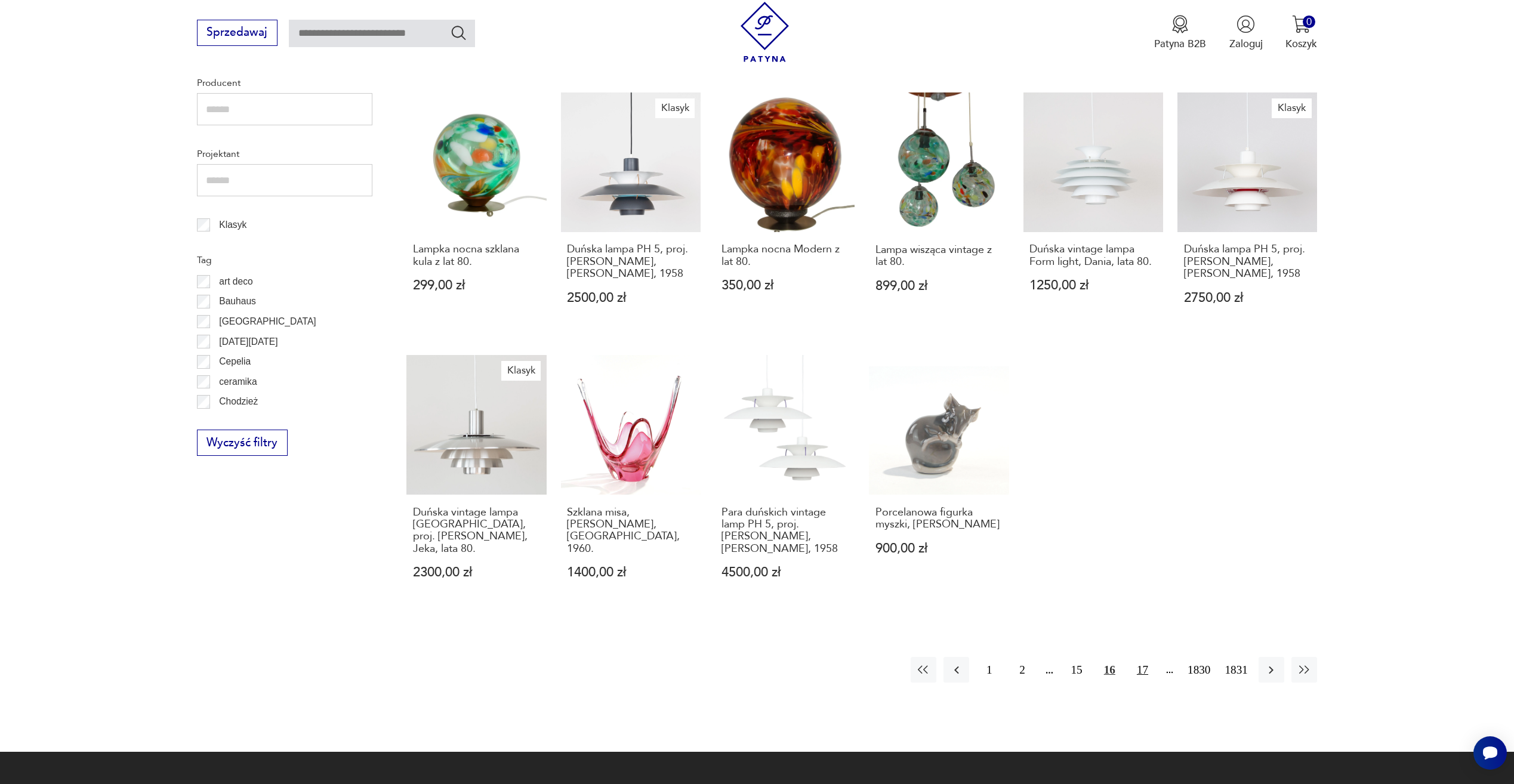
click at [1139, 657] on button "17" at bounding box center [1142, 670] width 25 height 25
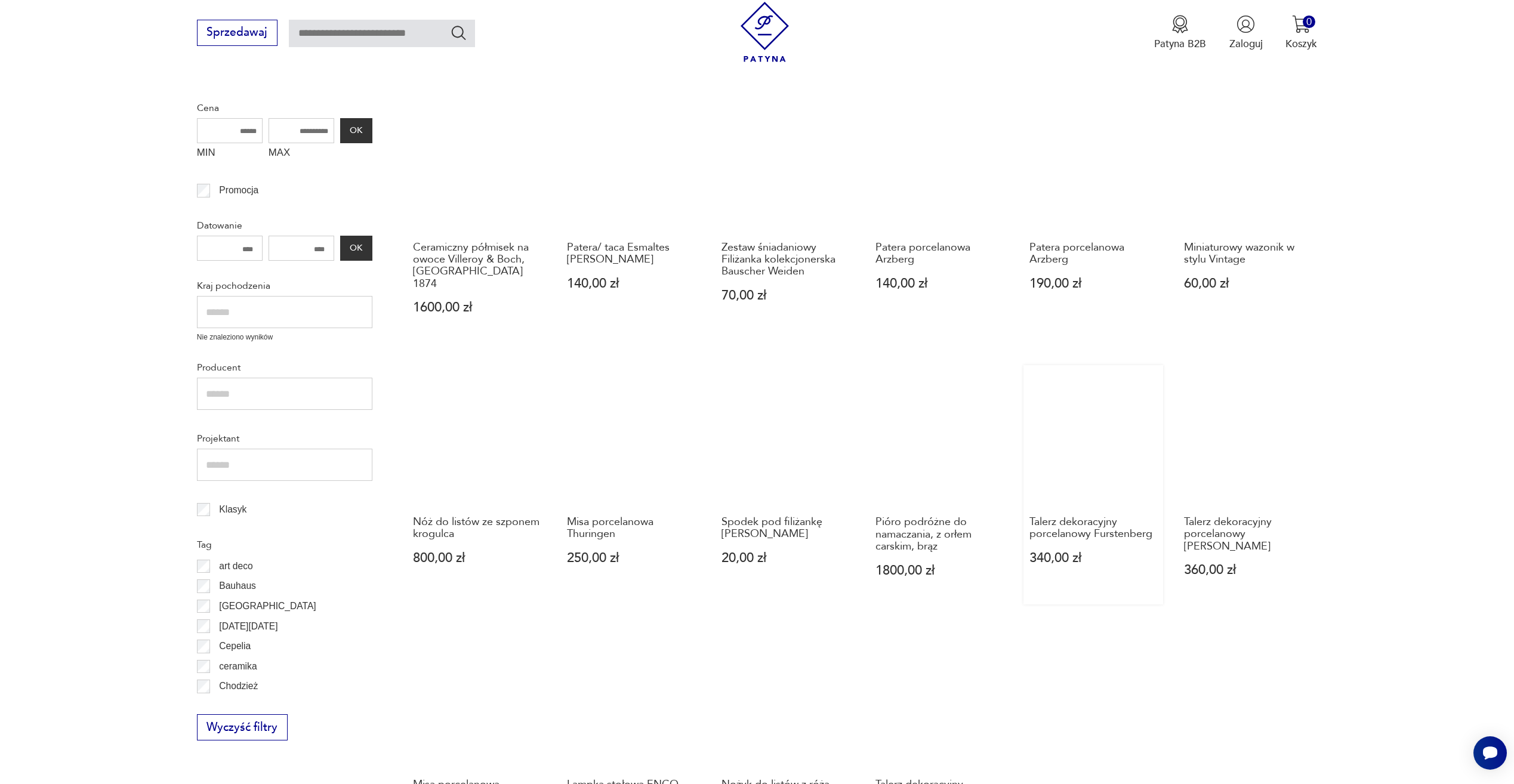
scroll to position [339, 0]
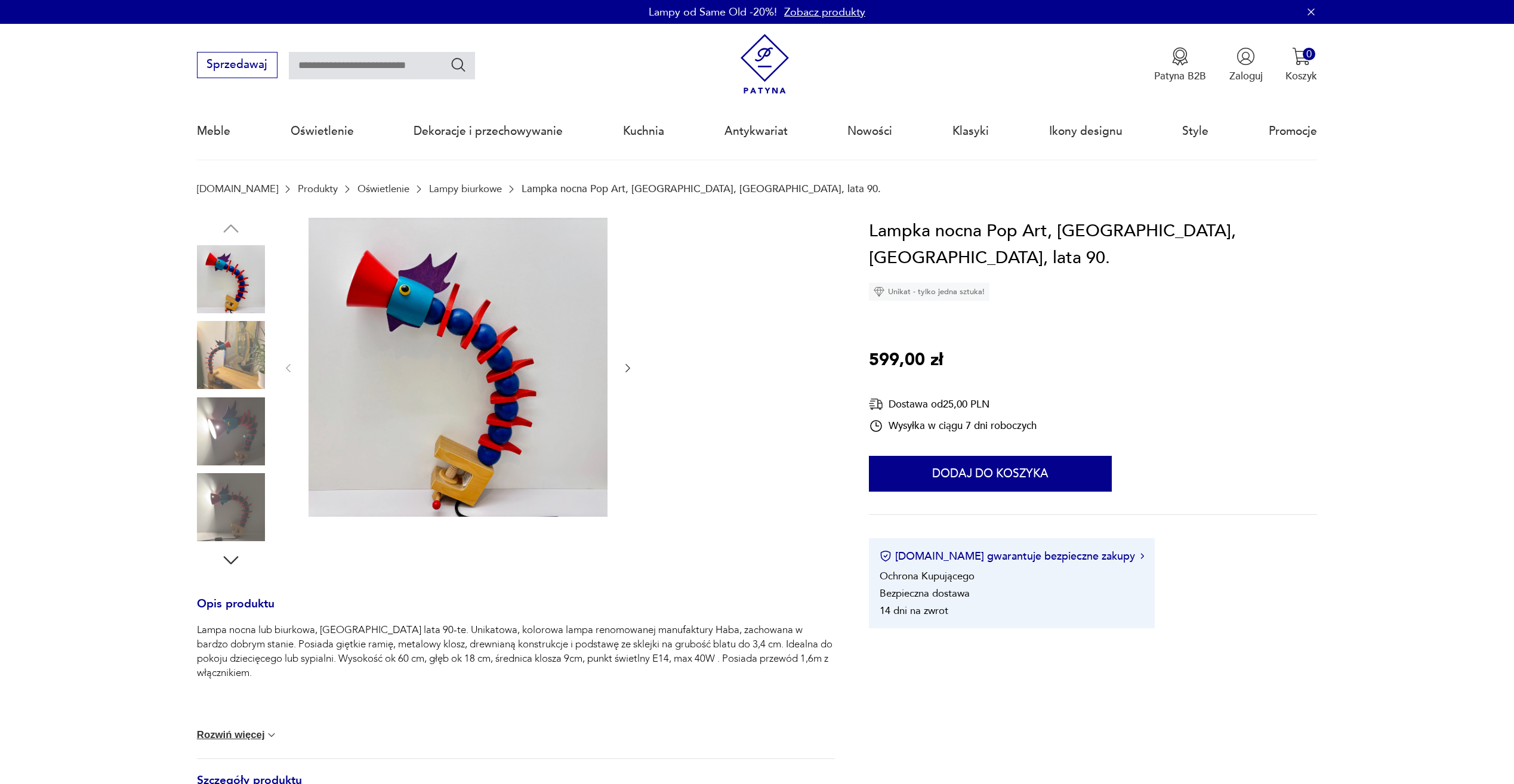
click at [245, 377] on img at bounding box center [231, 355] width 68 height 68
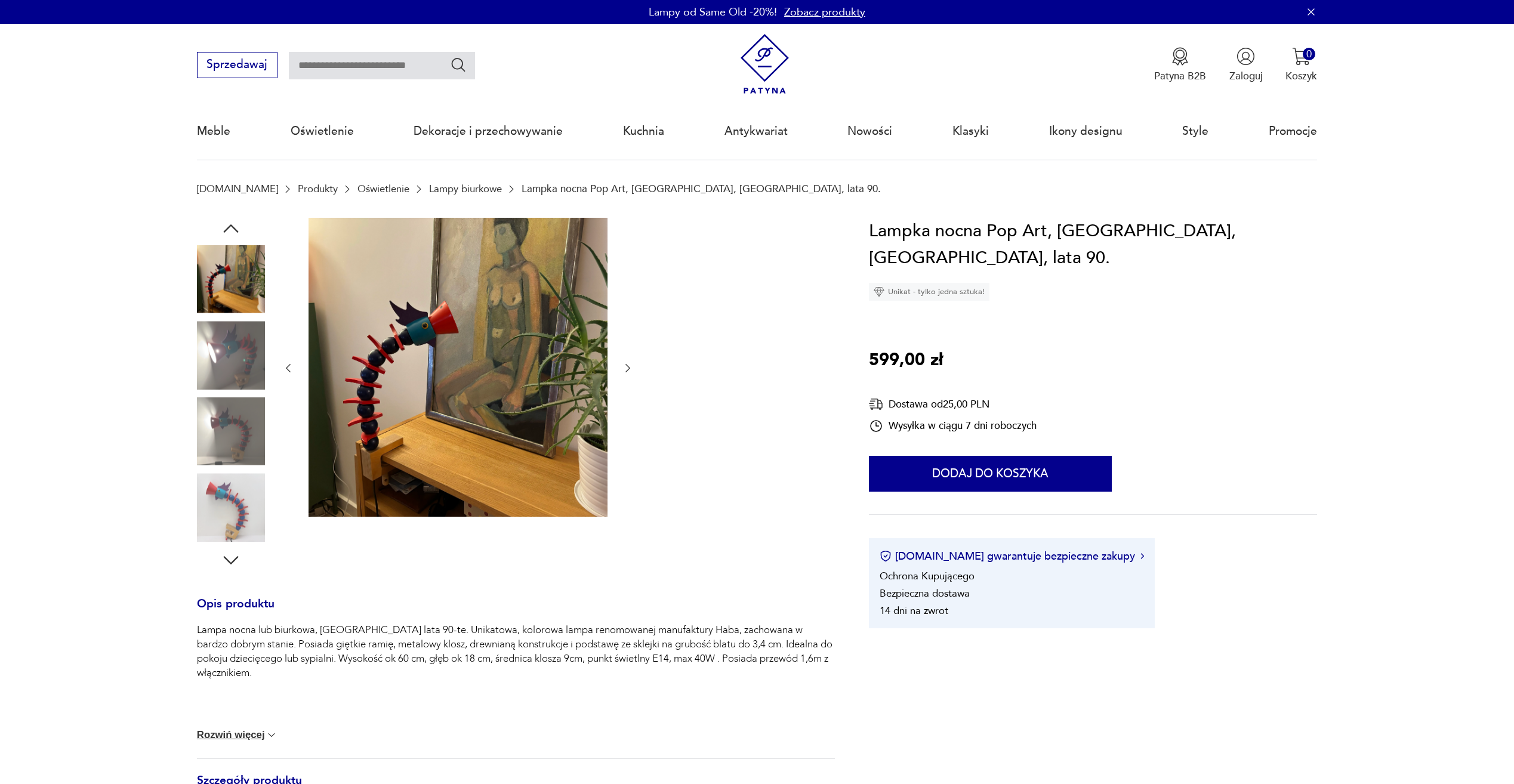
click at [257, 420] on img at bounding box center [231, 431] width 68 height 68
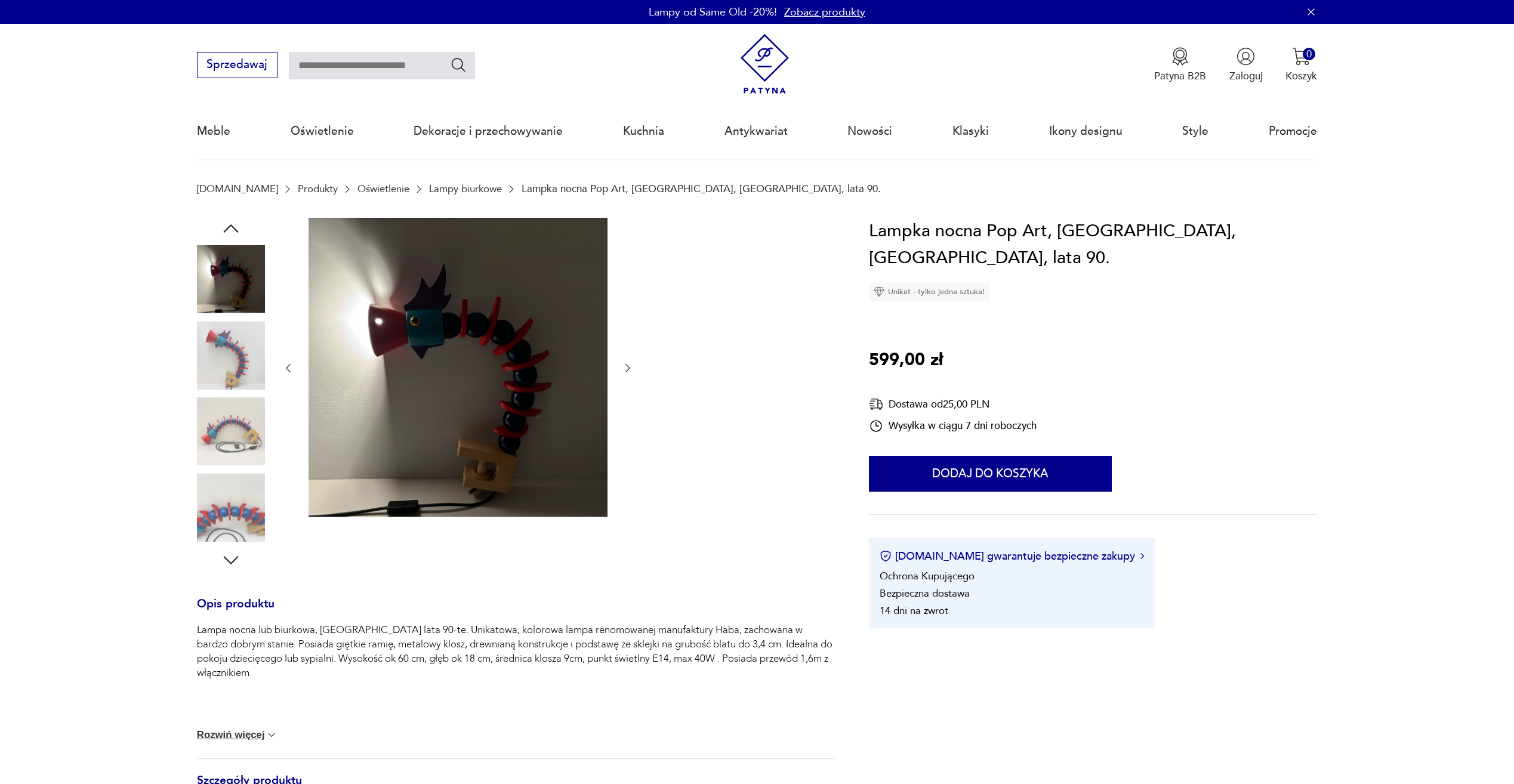
click at [220, 424] on img at bounding box center [231, 431] width 68 height 68
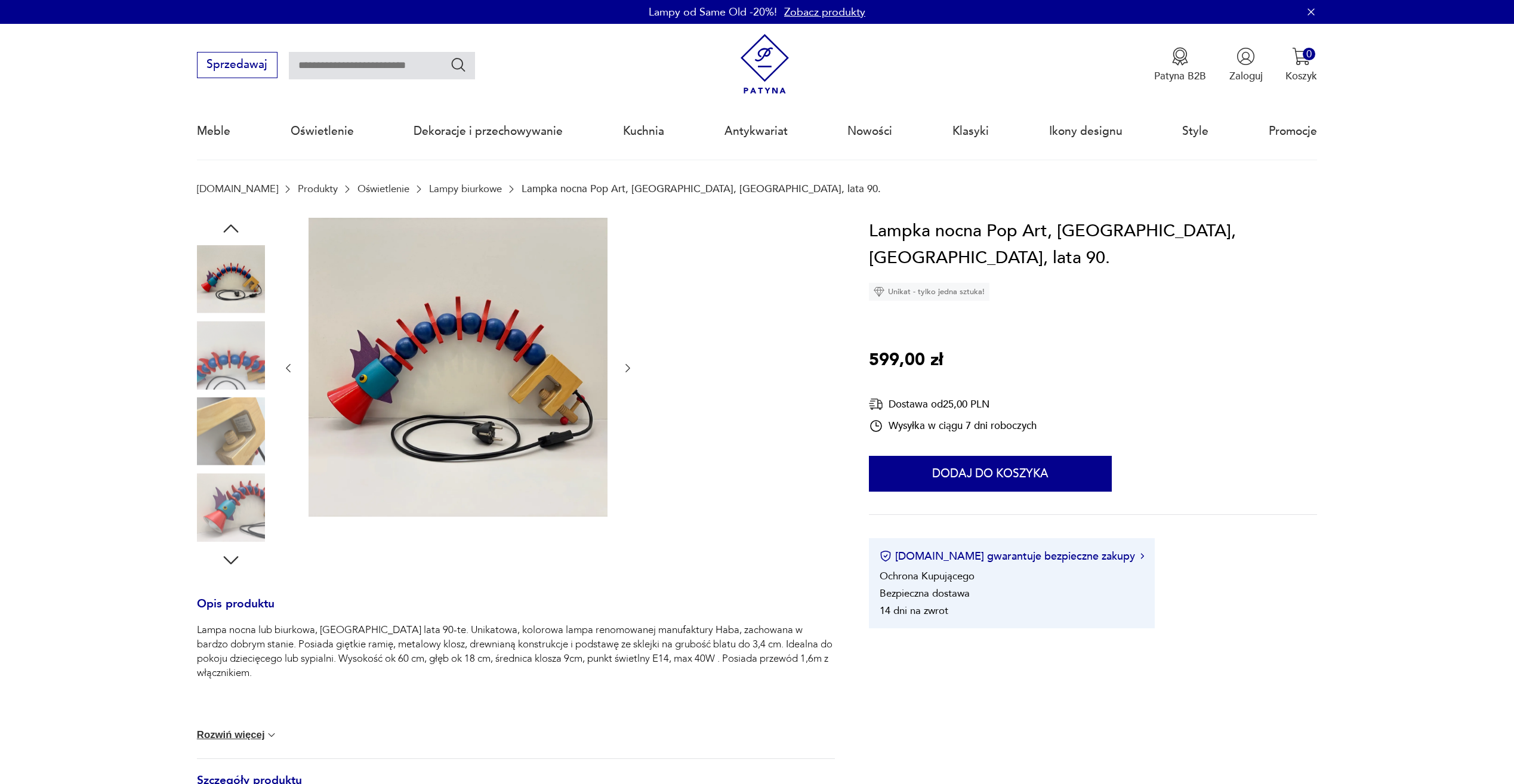
click at [239, 464] on img at bounding box center [231, 431] width 68 height 68
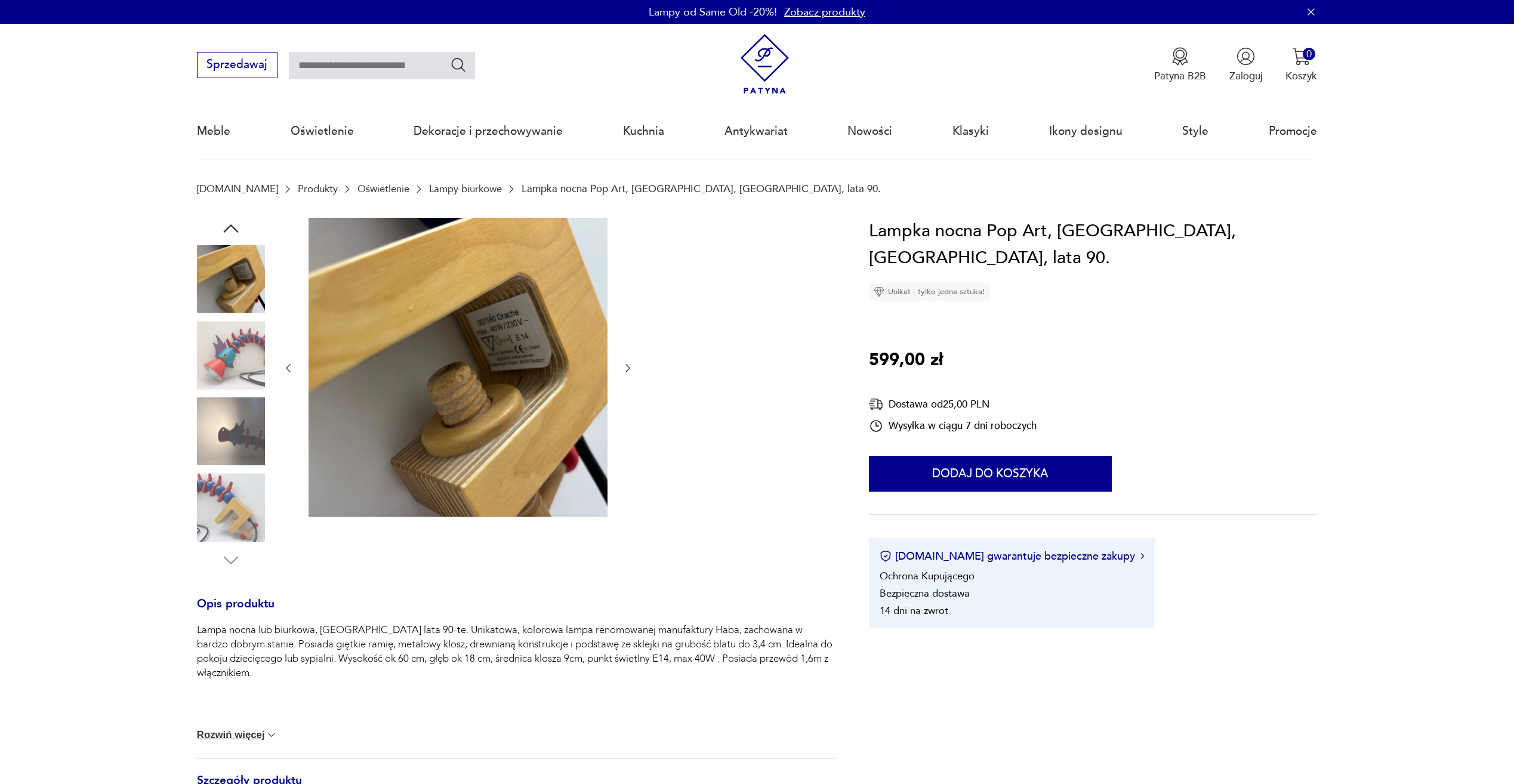
click at [241, 516] on img at bounding box center [231, 507] width 68 height 68
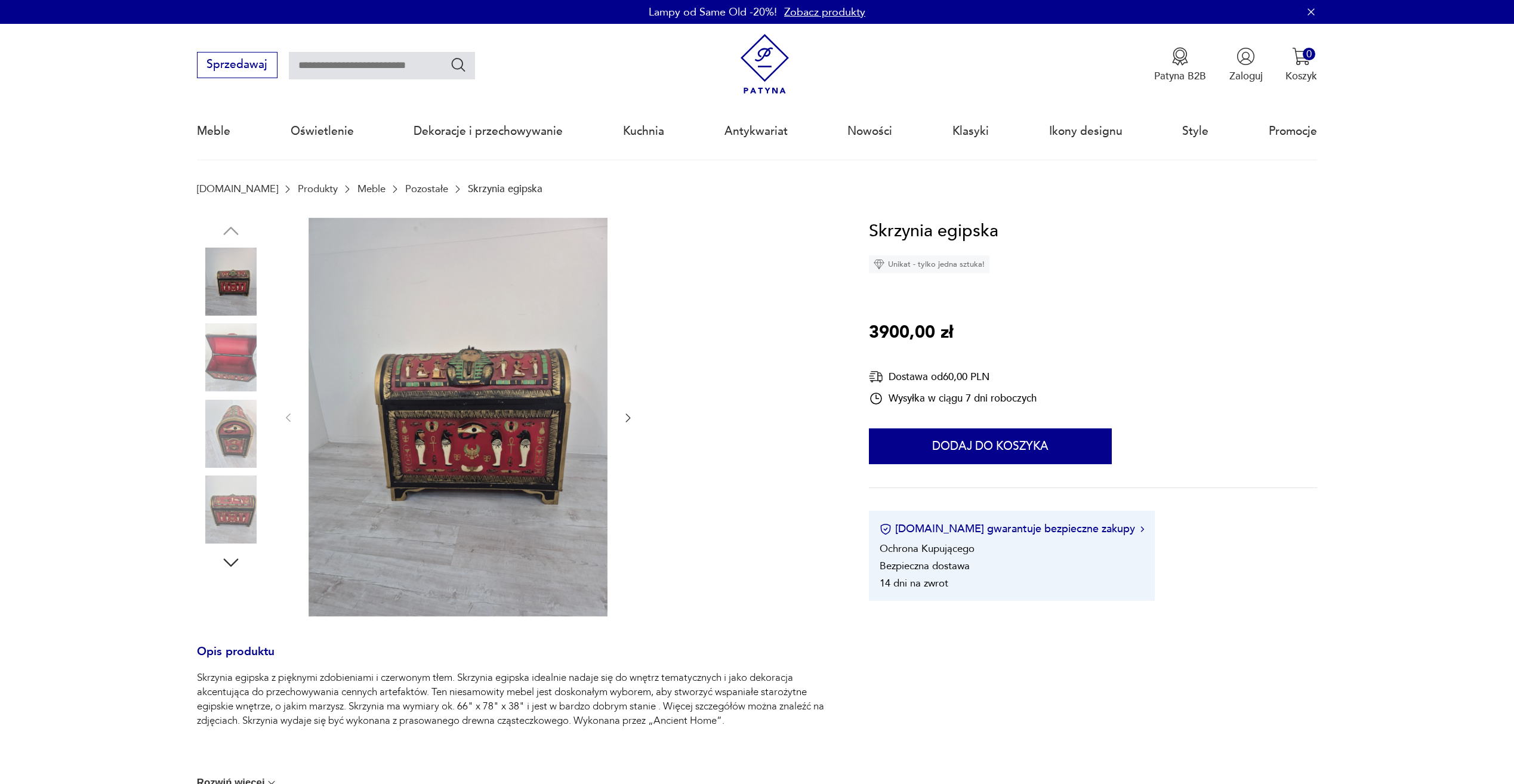
click at [237, 336] on img at bounding box center [231, 357] width 68 height 68
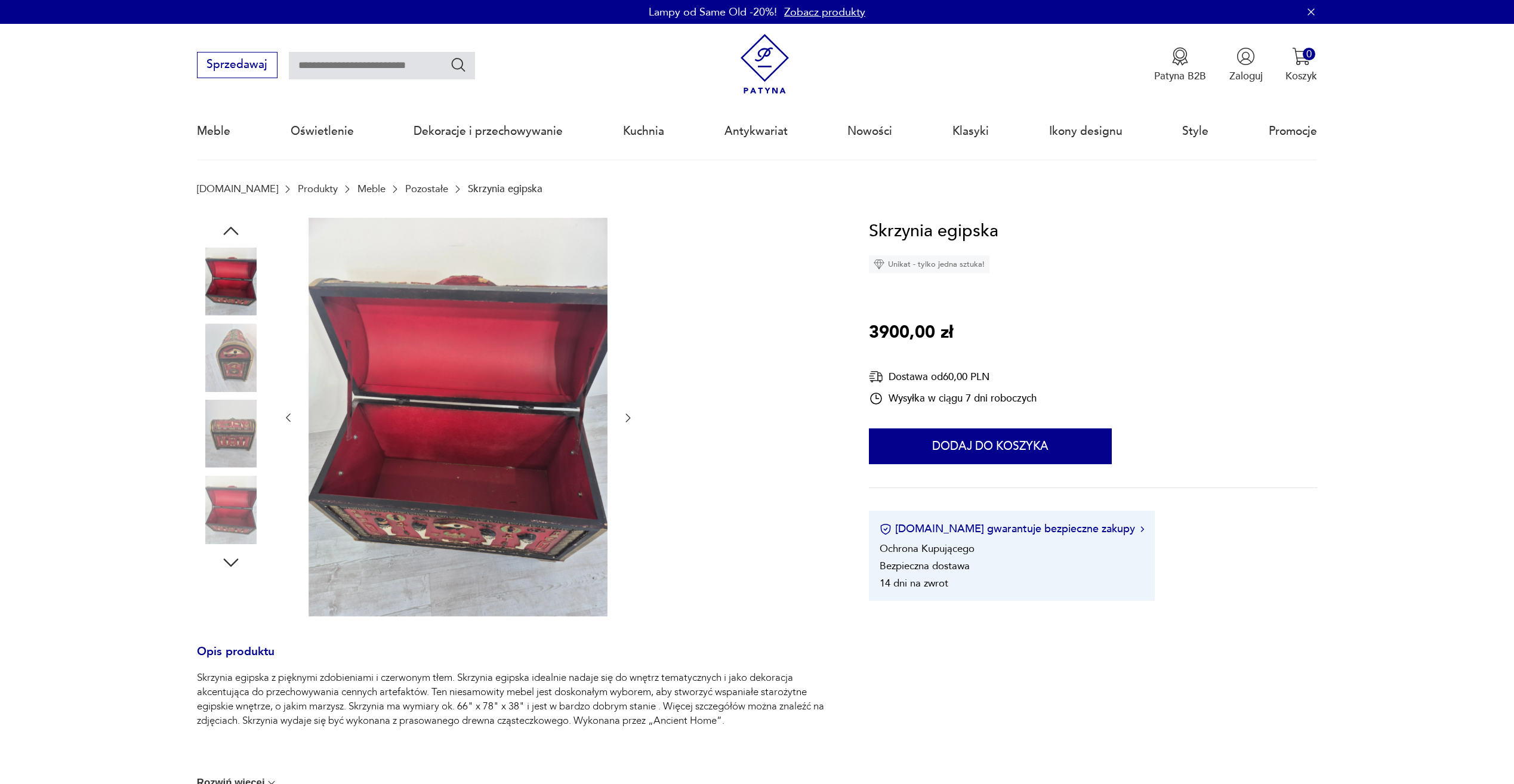
click at [240, 364] on img at bounding box center [231, 357] width 68 height 68
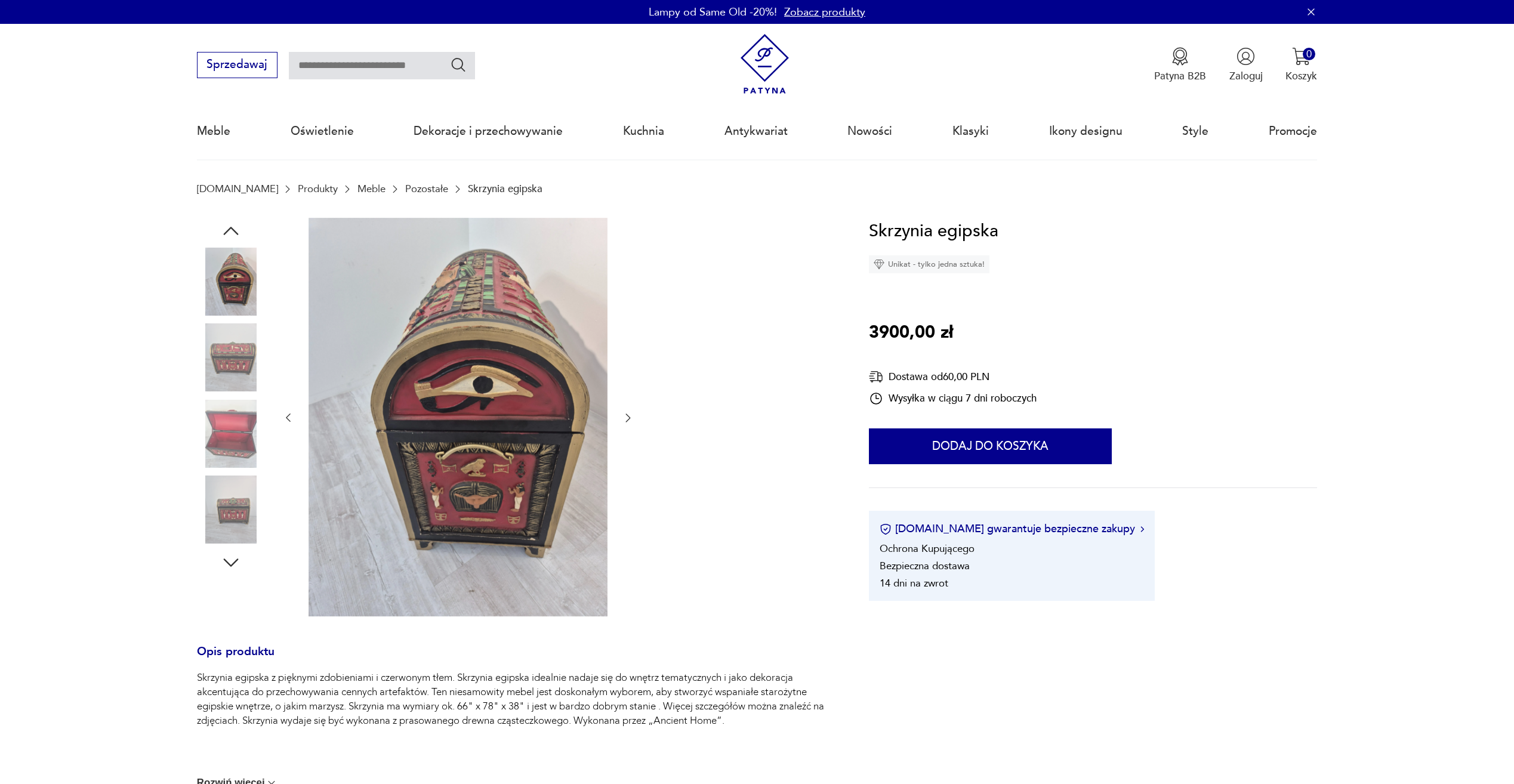
click at [241, 442] on img at bounding box center [231, 434] width 68 height 68
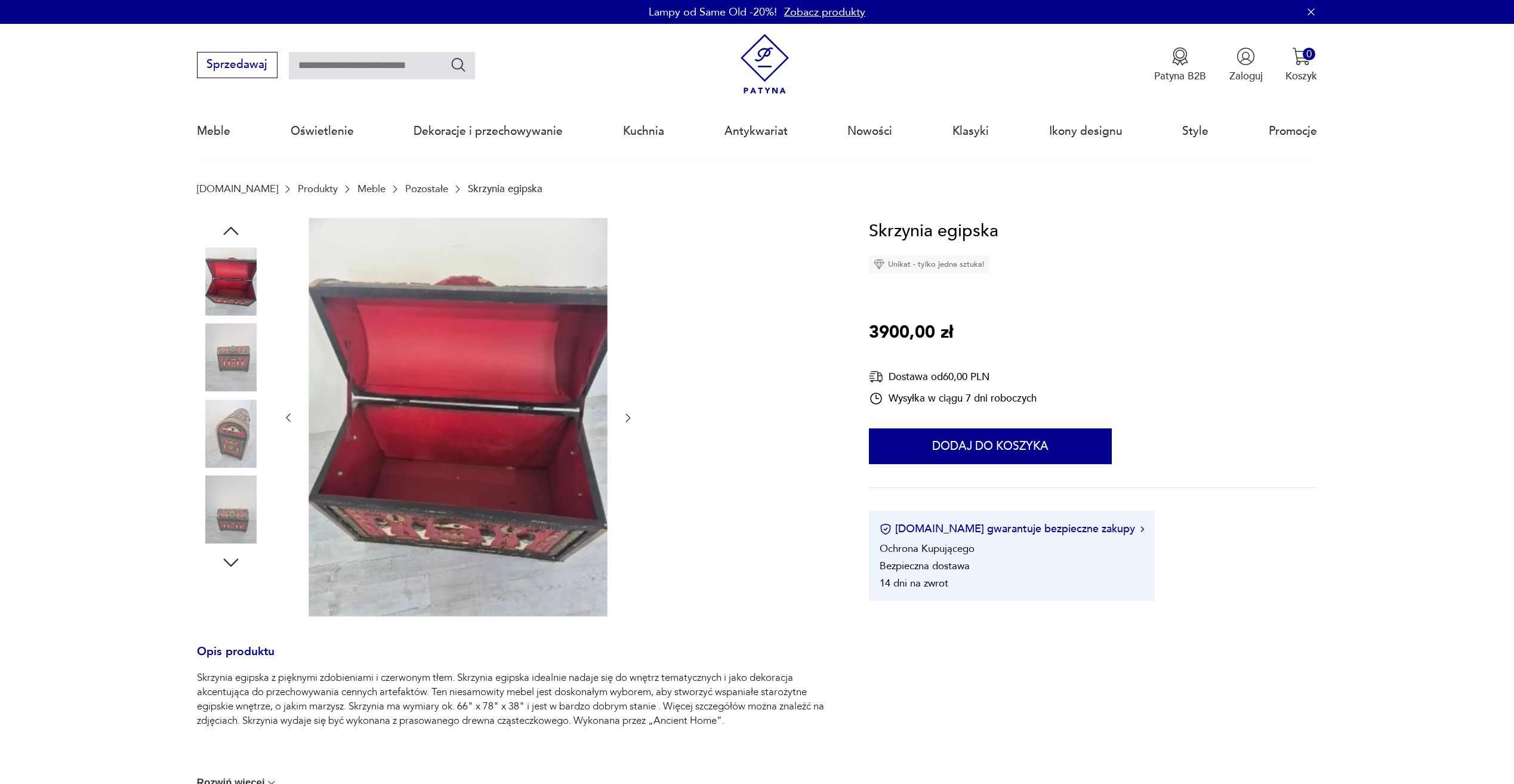
click at [241, 489] on img at bounding box center [231, 509] width 68 height 68
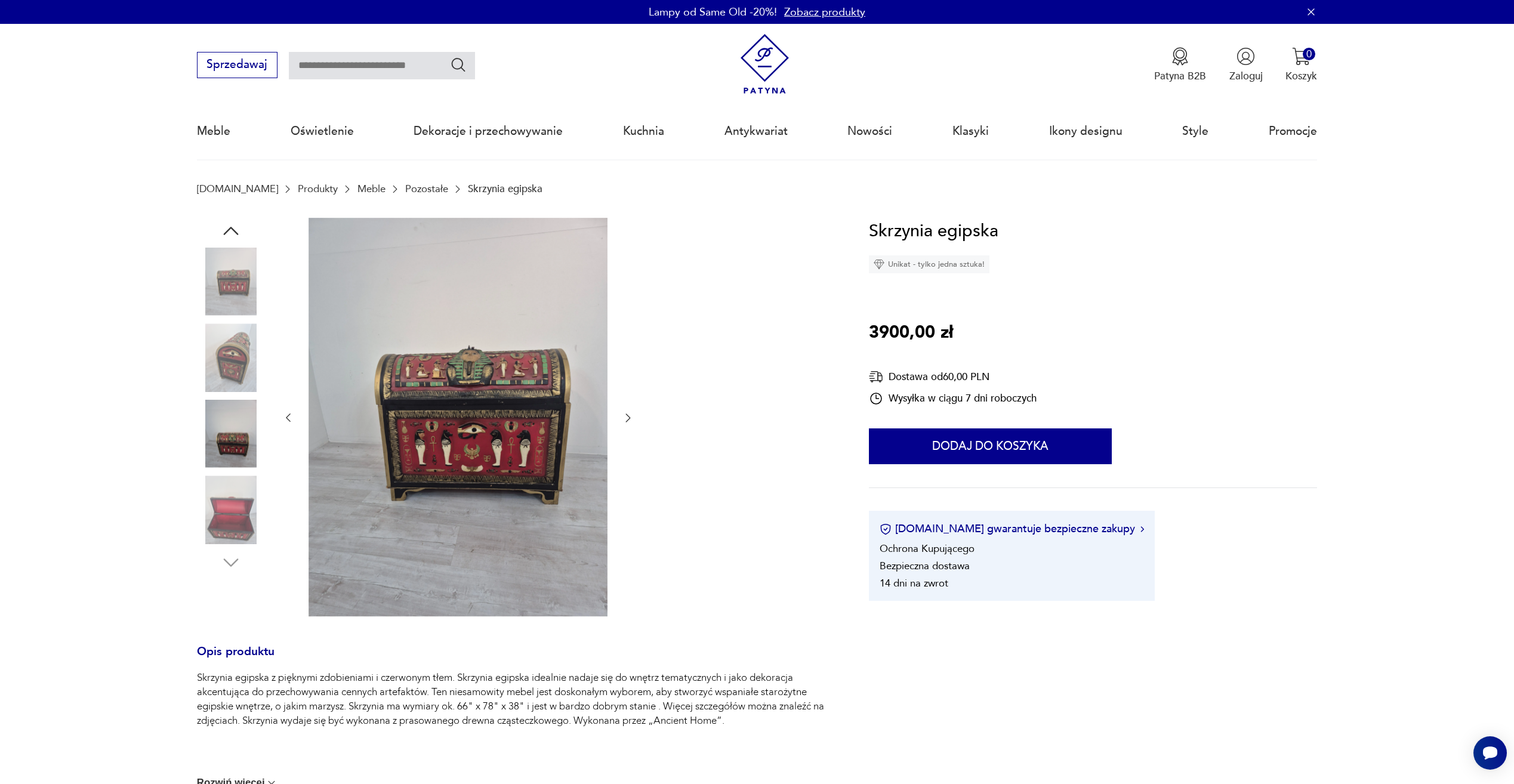
click at [448, 392] on img at bounding box center [458, 417] width 299 height 398
